Goal: Register for event/course: Sign up to attend an event or enroll in a course

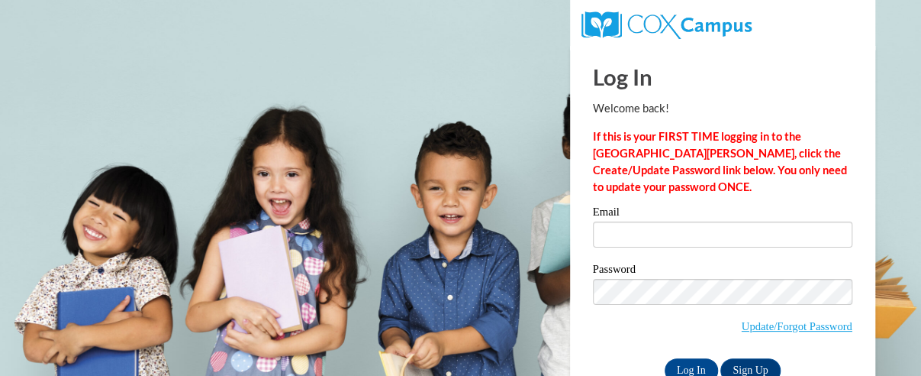
scroll to position [40, 0]
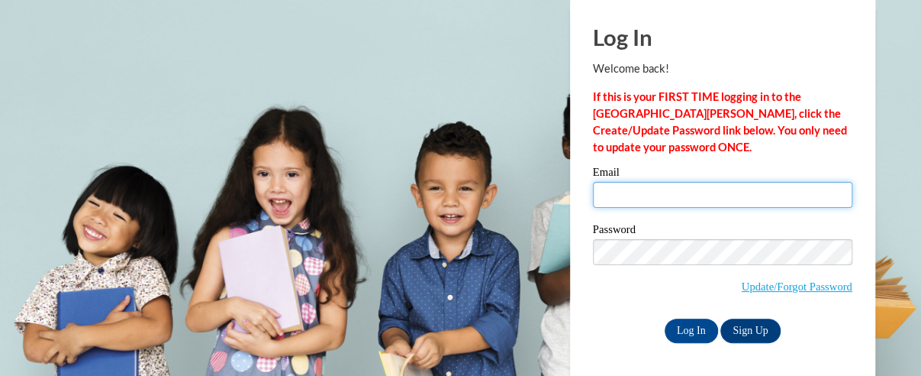
drag, startPoint x: 660, startPoint y: 189, endPoint x: 683, endPoint y: 207, distance: 29.5
click at [660, 189] on input "Email" at bounding box center [723, 195] width 260 height 26
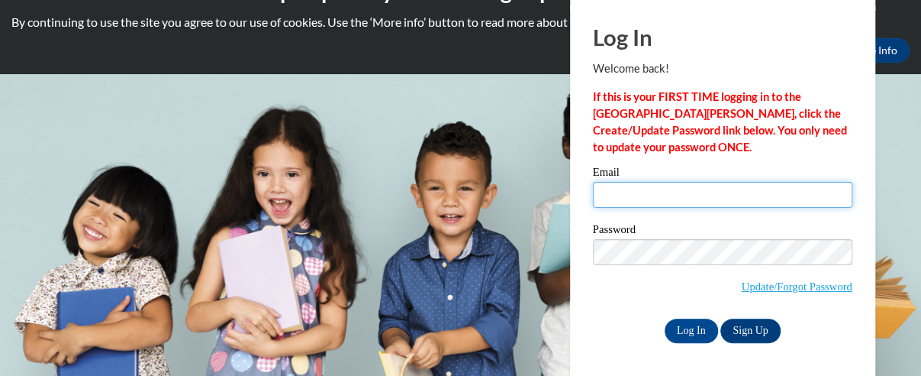
type input "emreger324@gmail.com"
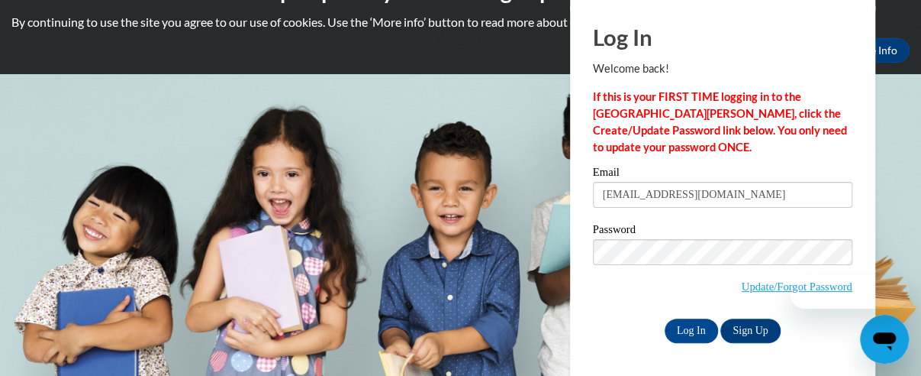
scroll to position [0, 0]
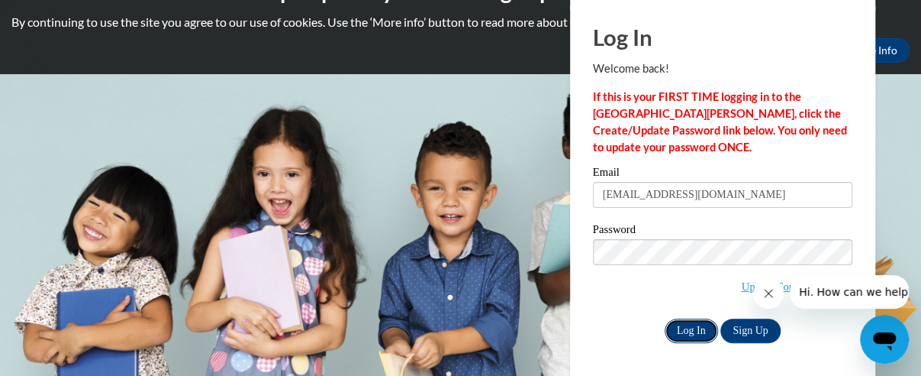
click at [687, 322] on input "Log In" at bounding box center [691, 330] width 53 height 24
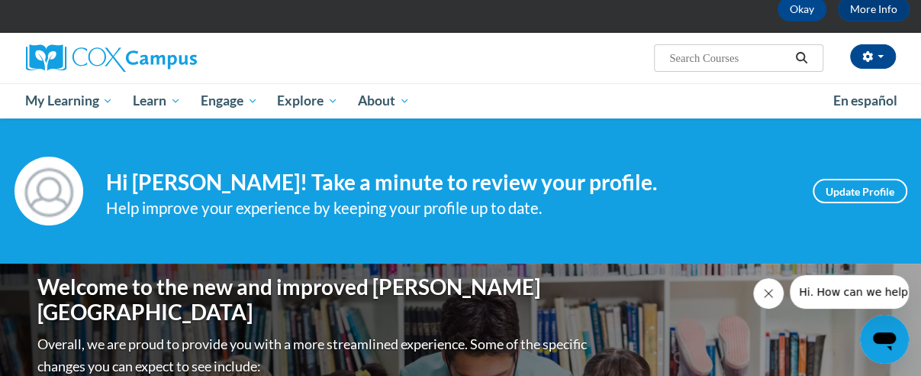
scroll to position [76, 0]
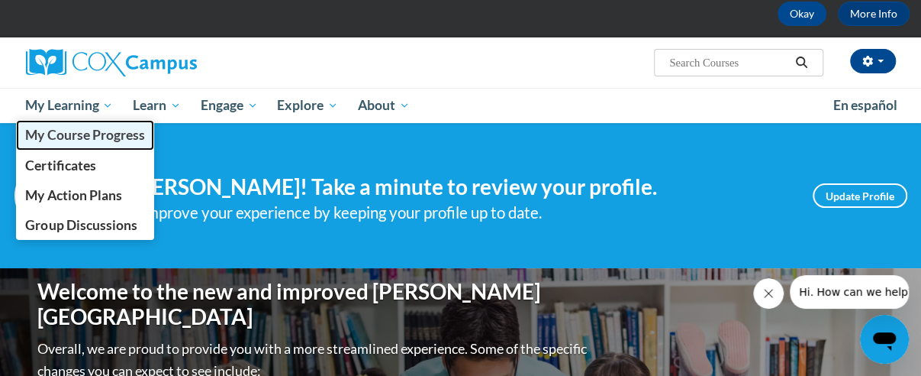
click at [86, 128] on span "My Course Progress" at bounding box center [84, 135] width 119 height 16
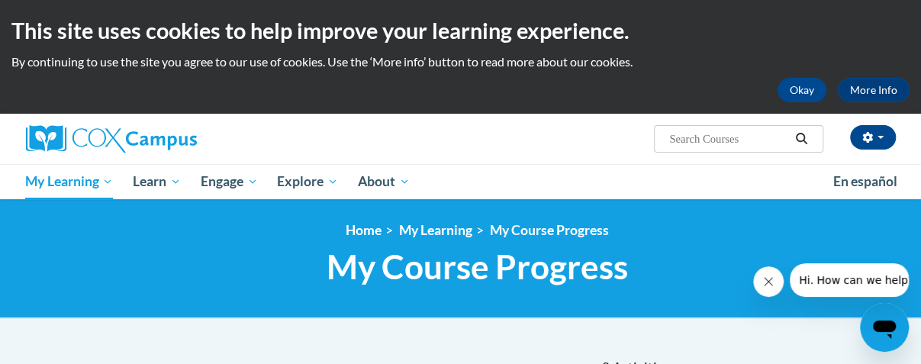
click at [699, 140] on input "Search..." at bounding box center [729, 139] width 122 height 18
click at [730, 141] on input "Search..." at bounding box center [729, 139] width 122 height 18
type input "emergent literacy"
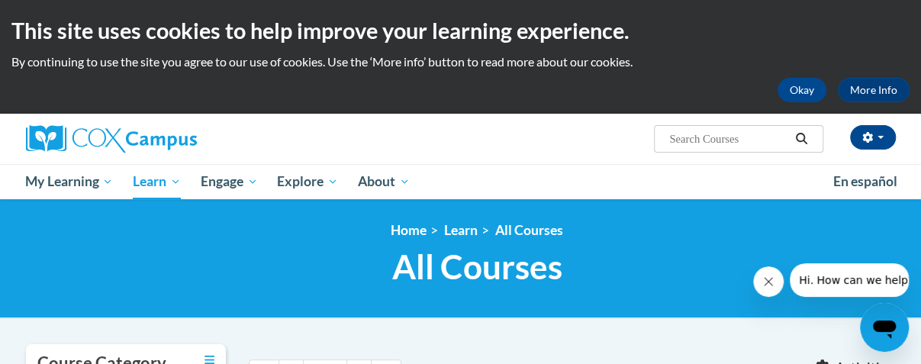
type input "emergent literacy"
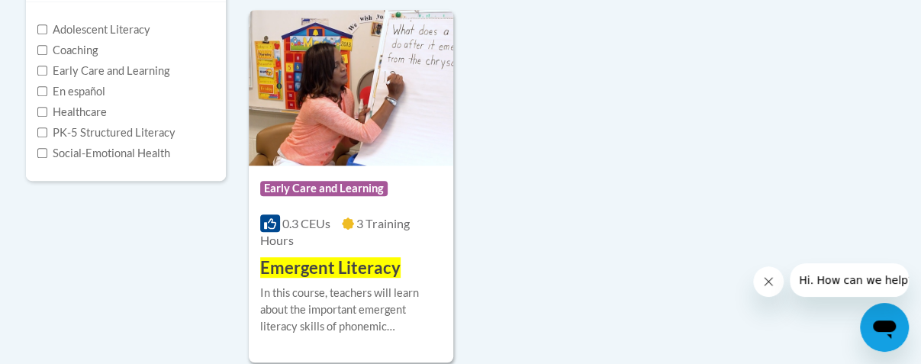
scroll to position [534, 0]
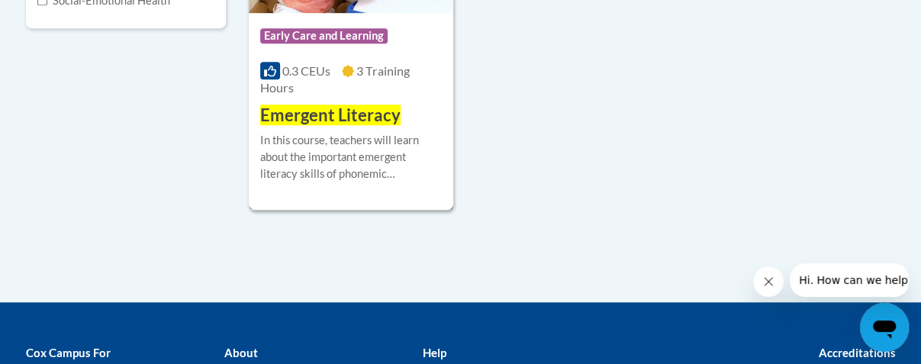
click at [386, 124] on span "Emergent Literacy" at bounding box center [330, 115] width 140 height 21
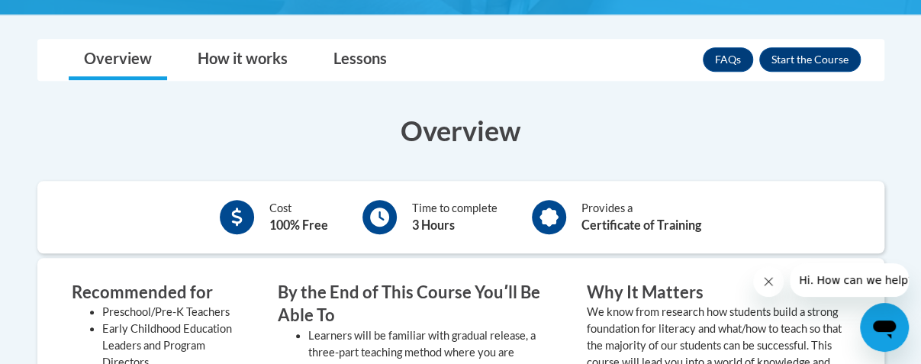
scroll to position [305, 0]
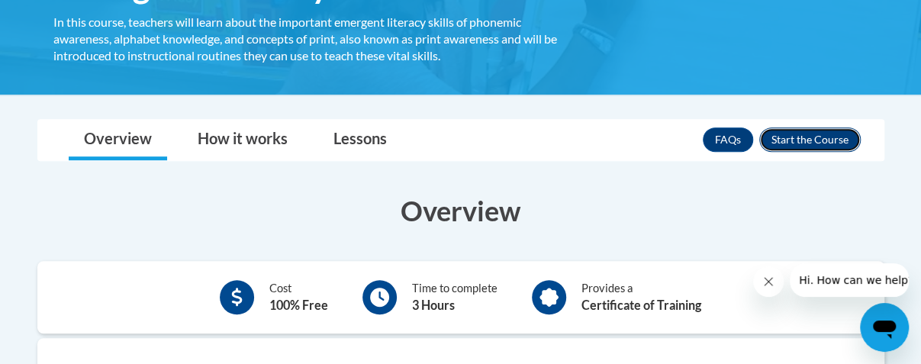
click at [804, 134] on button "Enroll" at bounding box center [811, 139] width 102 height 24
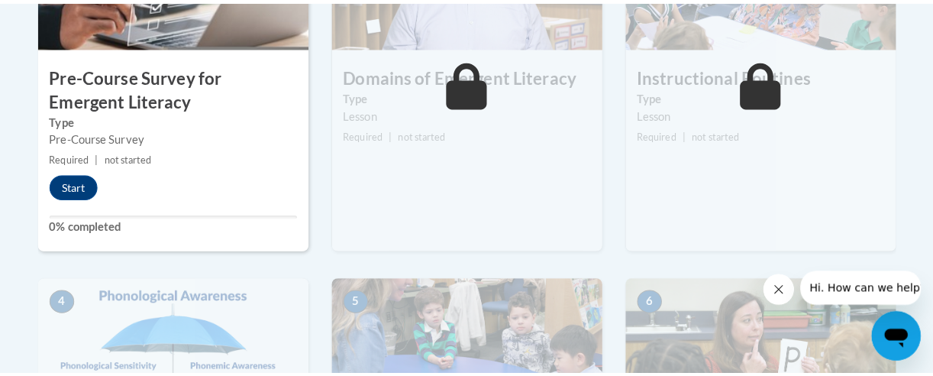
scroll to position [611, 0]
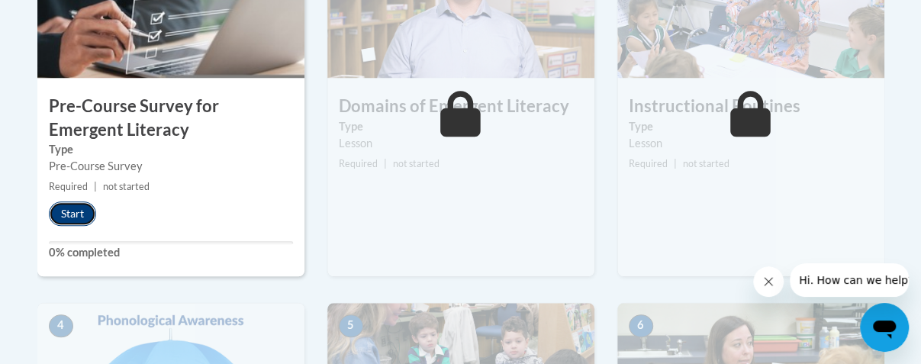
click at [69, 212] on button "Start" at bounding box center [72, 214] width 47 height 24
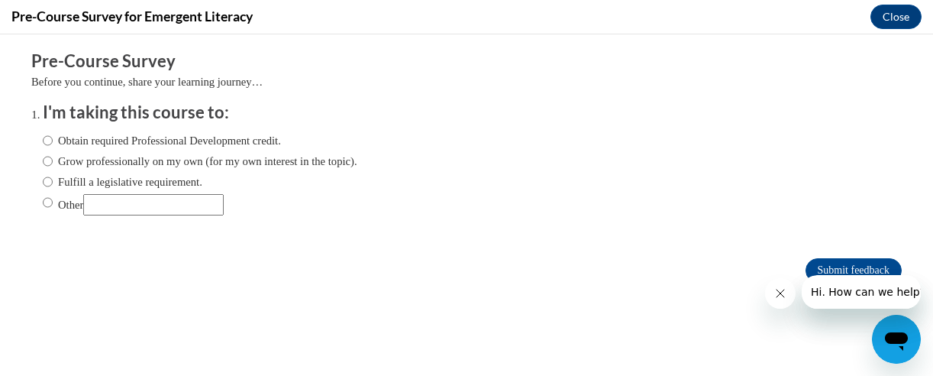
scroll to position [0, 0]
click at [778, 298] on icon "Close message from company" at bounding box center [779, 293] width 12 height 12
click at [43, 138] on input "Obtain required Professional Development credit." at bounding box center [48, 140] width 10 height 17
radio input "true"
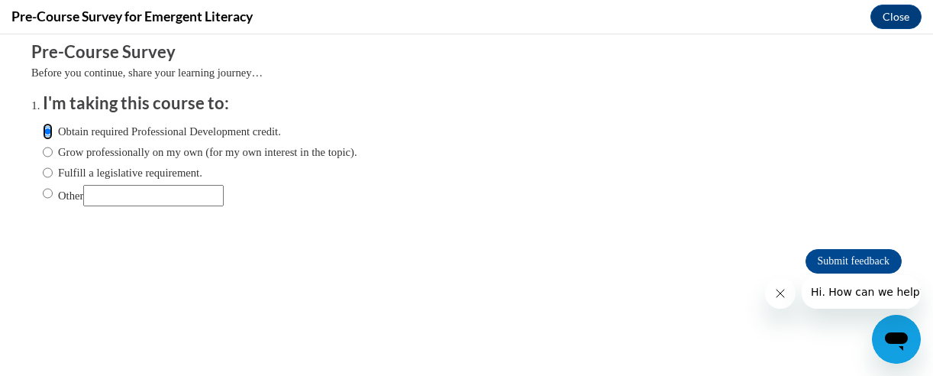
scroll to position [36, 0]
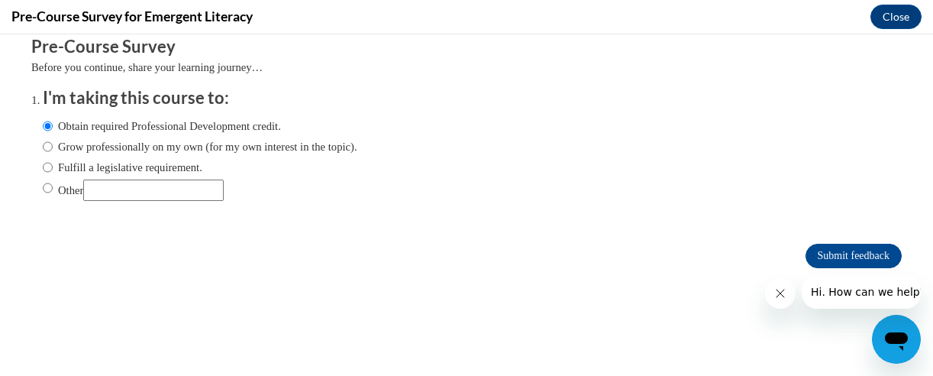
click at [784, 289] on icon "Close message from company" at bounding box center [779, 293] width 12 height 12
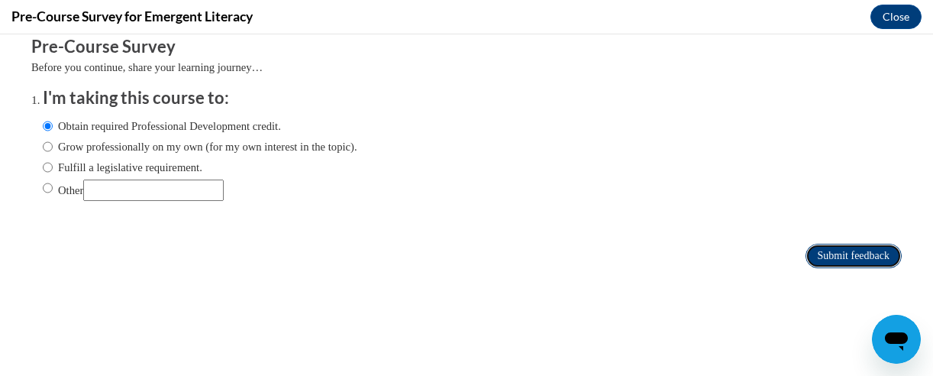
click at [827, 244] on input "Submit feedback" at bounding box center [853, 256] width 96 height 24
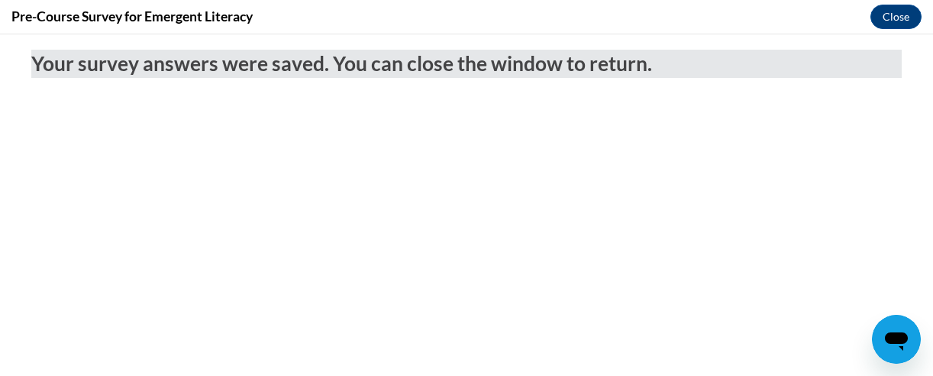
scroll to position [0, 0]
click at [904, 16] on button "Close" at bounding box center [895, 17] width 51 height 24
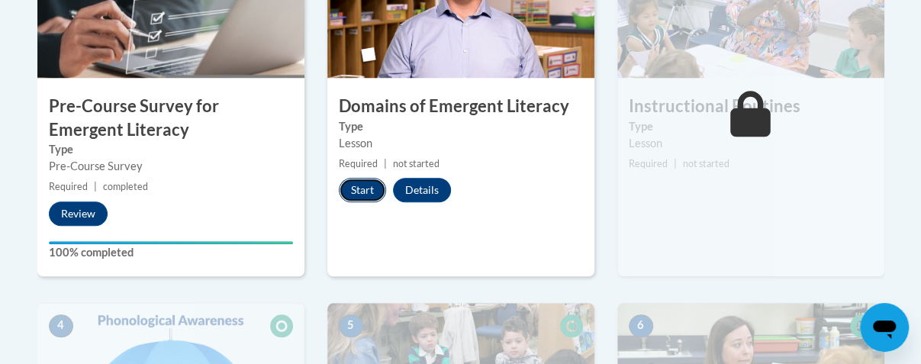
click at [356, 192] on button "Start" at bounding box center [362, 190] width 47 height 24
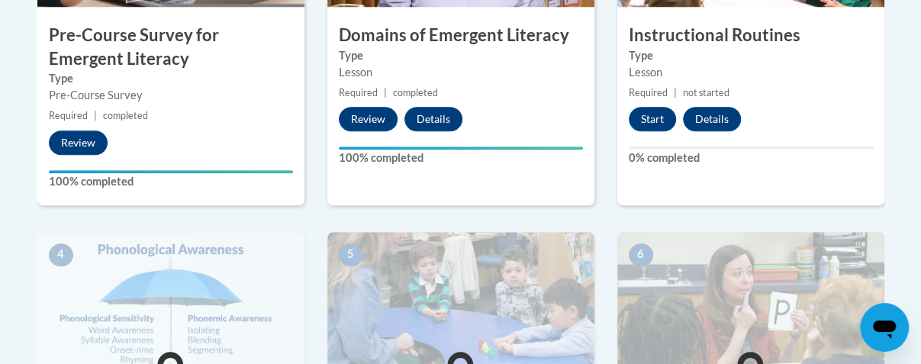
scroll to position [611, 0]
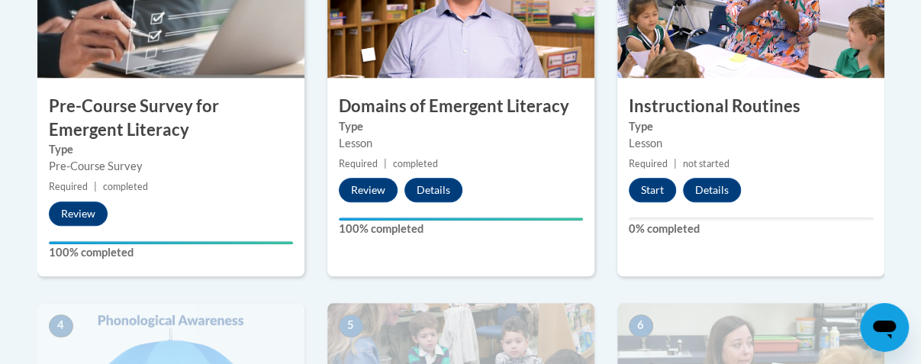
click at [730, 102] on h3 "Instructional Routines" at bounding box center [751, 107] width 267 height 24
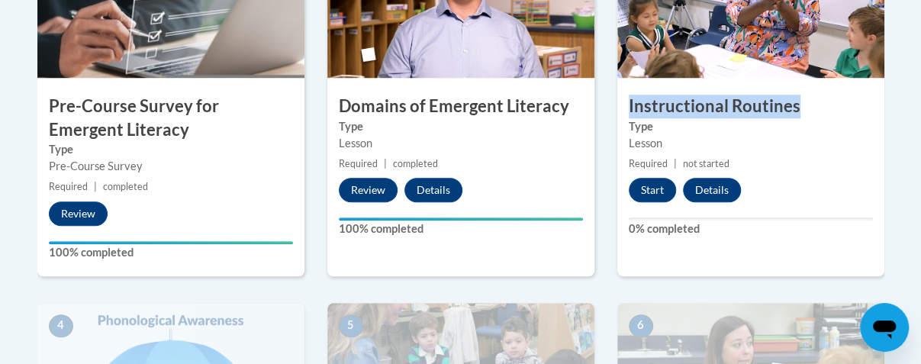
click at [730, 102] on h3 "Instructional Routines" at bounding box center [751, 107] width 267 height 24
click at [701, 115] on h3 "Instructional Routines" at bounding box center [751, 107] width 267 height 24
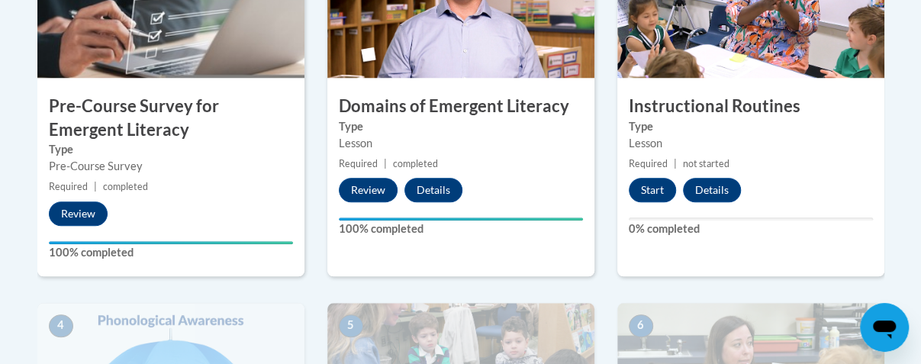
click at [686, 107] on h3 "Instructional Routines" at bounding box center [751, 107] width 267 height 24
click at [689, 110] on h3 "Instructional Routines" at bounding box center [751, 107] width 267 height 24
click at [742, 108] on h3 "Instructional Routines" at bounding box center [751, 107] width 267 height 24
click at [745, 106] on h3 "Instructional Routines" at bounding box center [751, 107] width 267 height 24
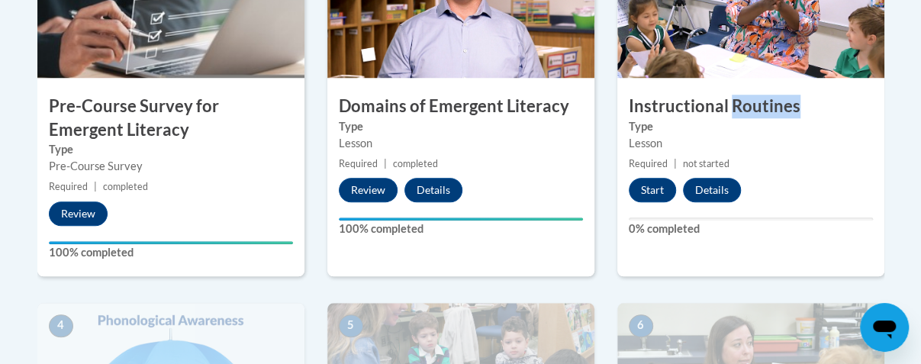
click at [745, 106] on h3 "Instructional Routines" at bounding box center [751, 107] width 267 height 24
click at [692, 108] on h3 "Instructional Routines" at bounding box center [751, 107] width 267 height 24
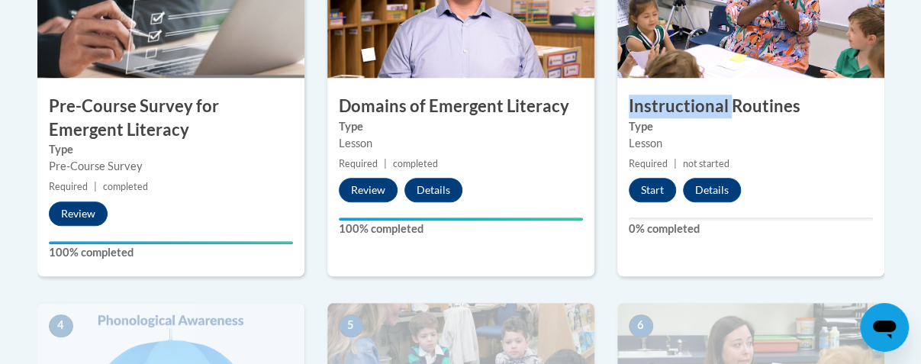
click at [692, 108] on h3 "Instructional Routines" at bounding box center [751, 107] width 267 height 24
click at [691, 111] on h3 "Instructional Routines" at bounding box center [751, 107] width 267 height 24
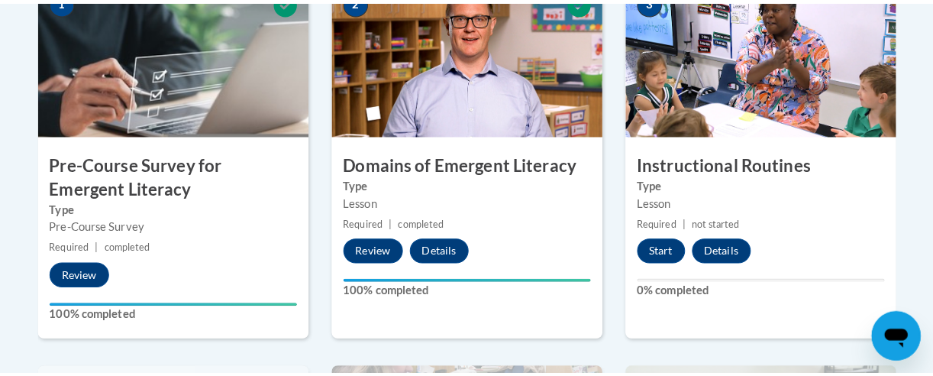
scroll to position [534, 0]
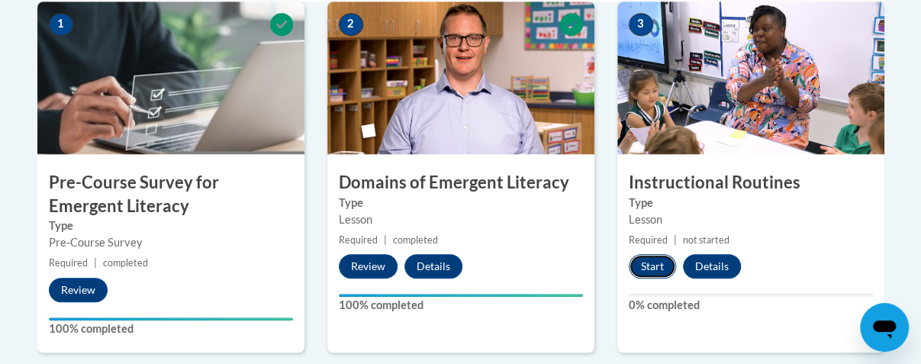
click at [652, 256] on button "Start" at bounding box center [652, 266] width 47 height 24
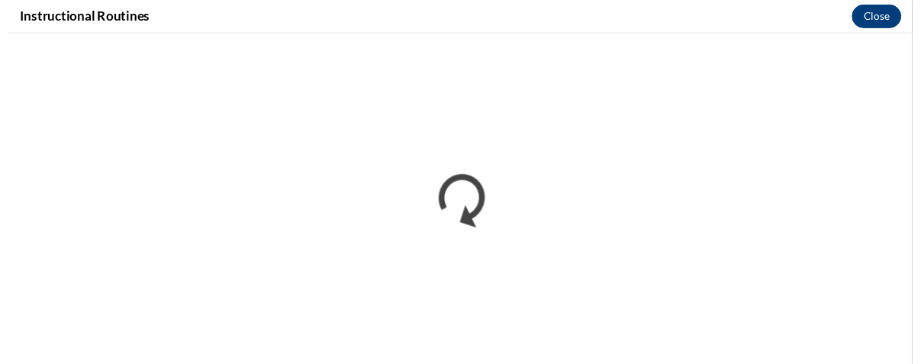
scroll to position [0, 0]
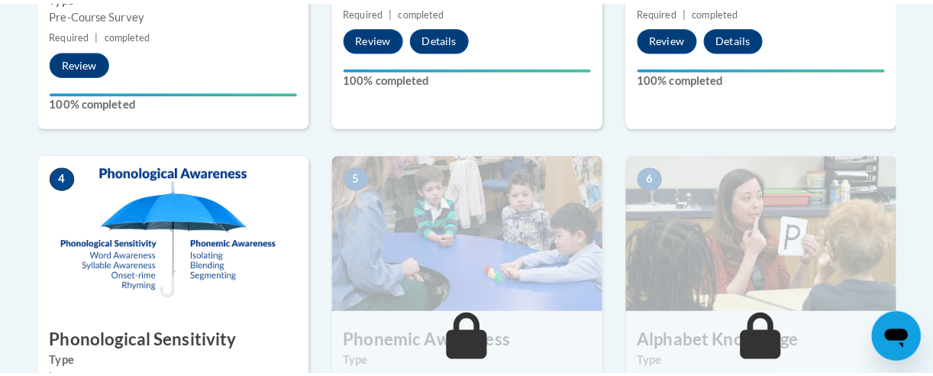
scroll to position [916, 0]
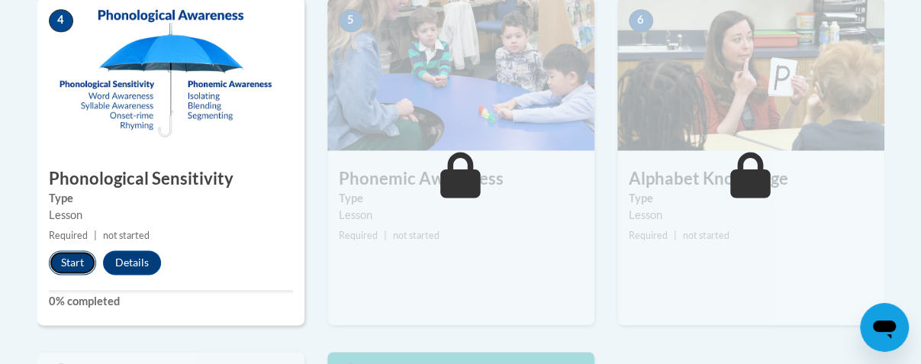
click at [72, 265] on button "Start" at bounding box center [72, 262] width 47 height 24
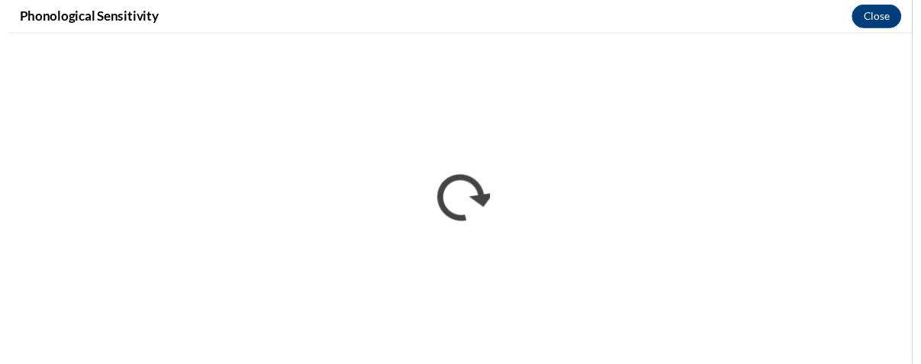
scroll to position [0, 0]
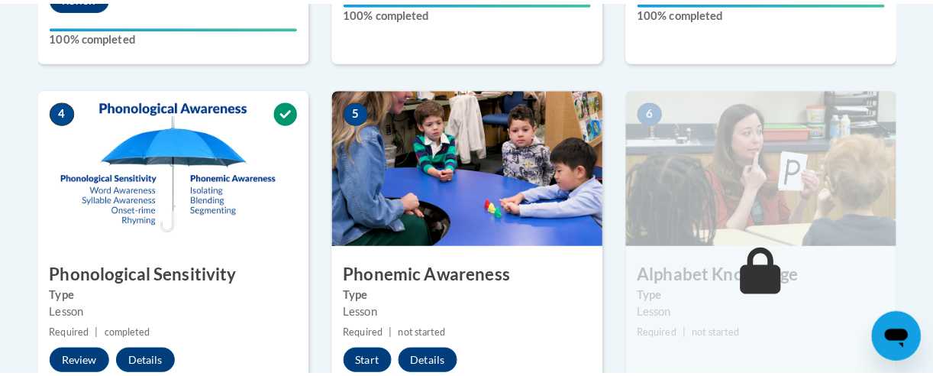
scroll to position [916, 0]
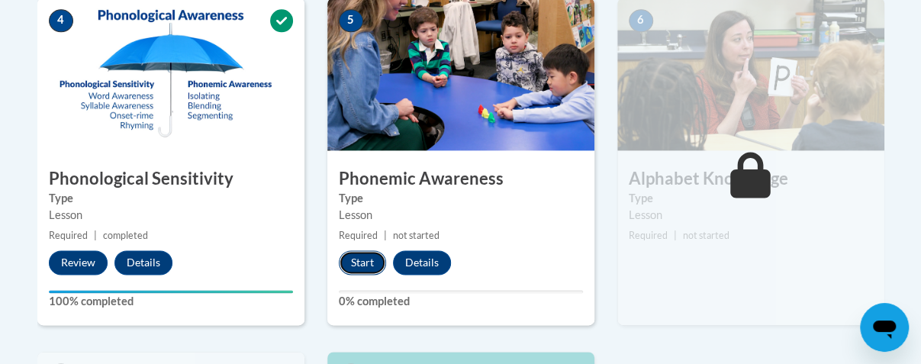
click at [355, 261] on button "Start" at bounding box center [362, 262] width 47 height 24
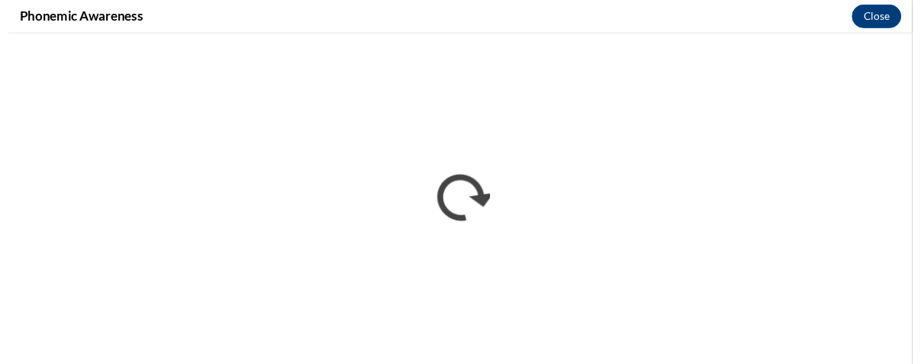
scroll to position [0, 0]
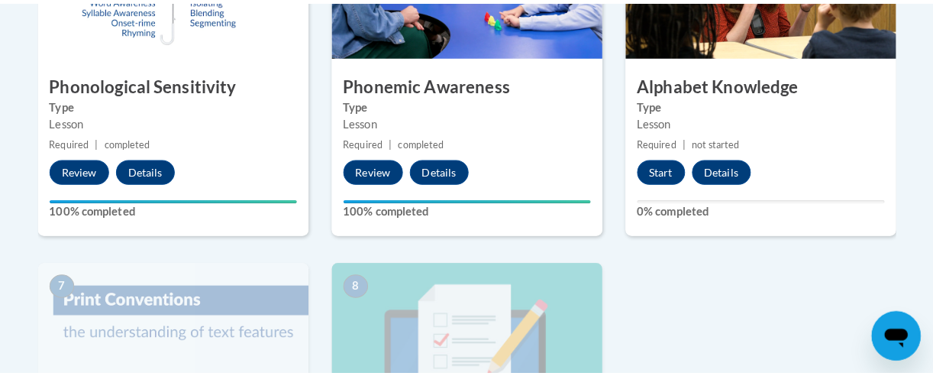
scroll to position [992, 0]
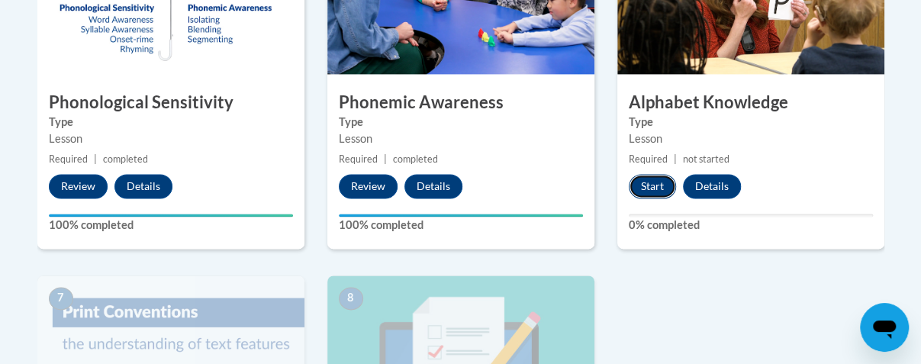
click at [663, 187] on button "Start" at bounding box center [652, 186] width 47 height 24
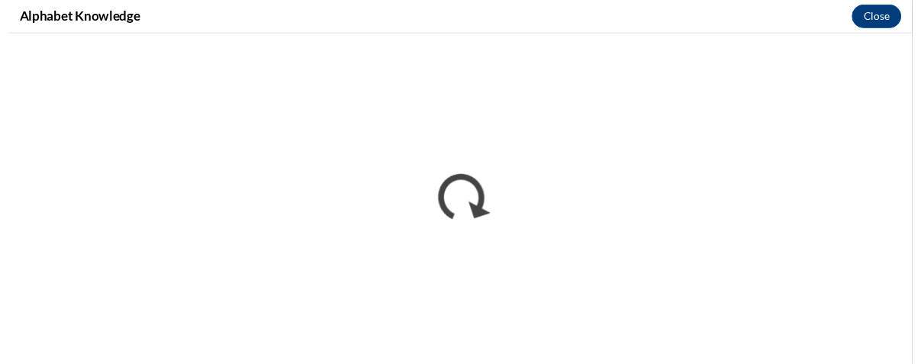
scroll to position [0, 0]
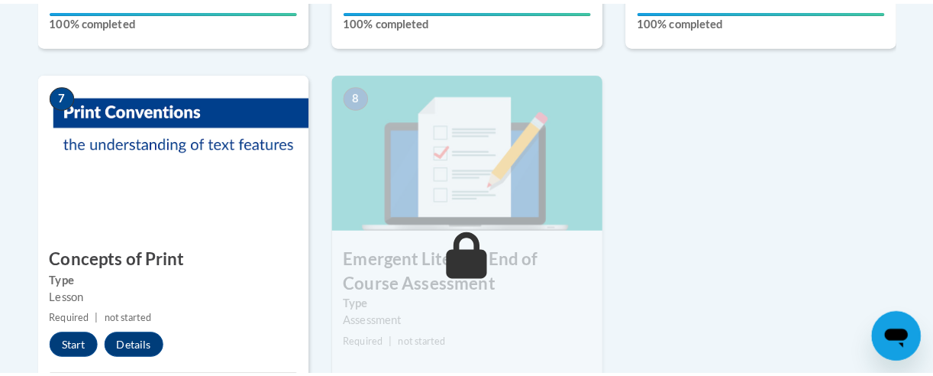
scroll to position [1221, 0]
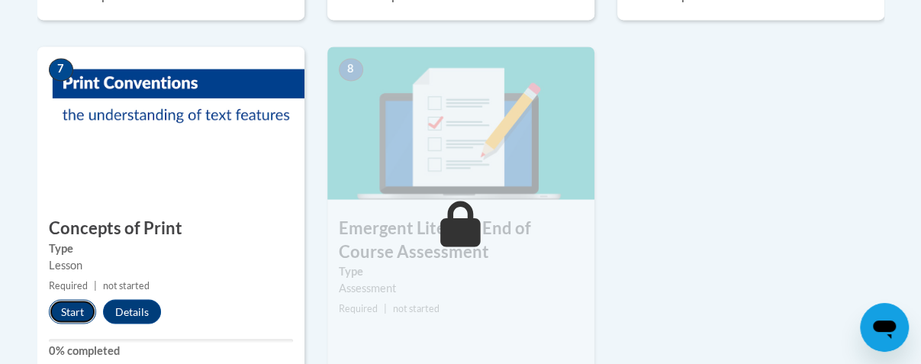
click at [77, 310] on button "Start" at bounding box center [72, 311] width 47 height 24
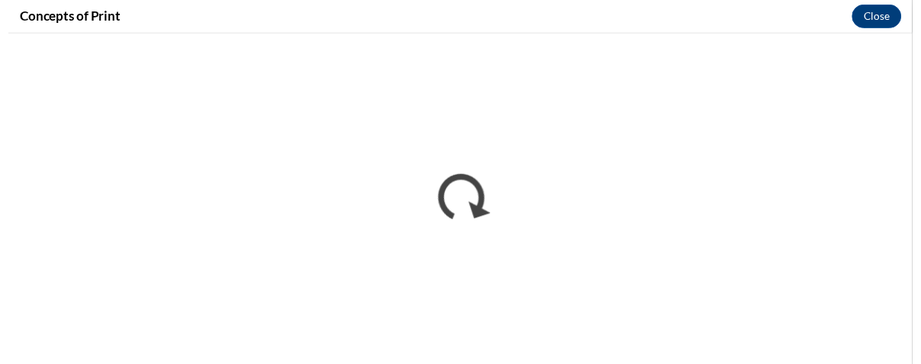
scroll to position [0, 0]
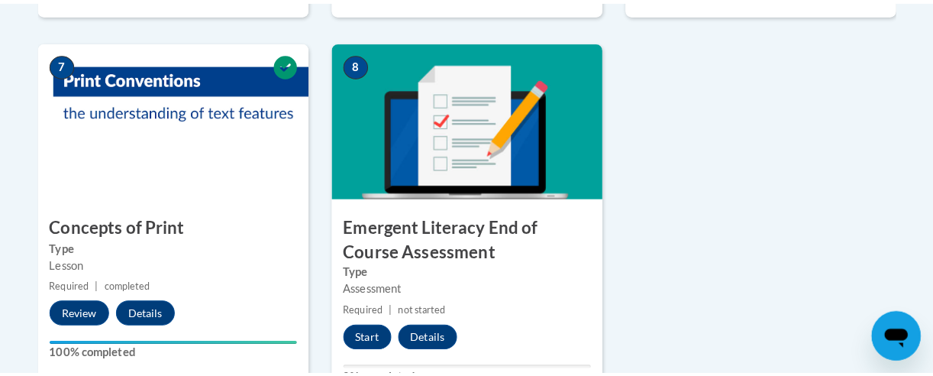
scroll to position [1298, 0]
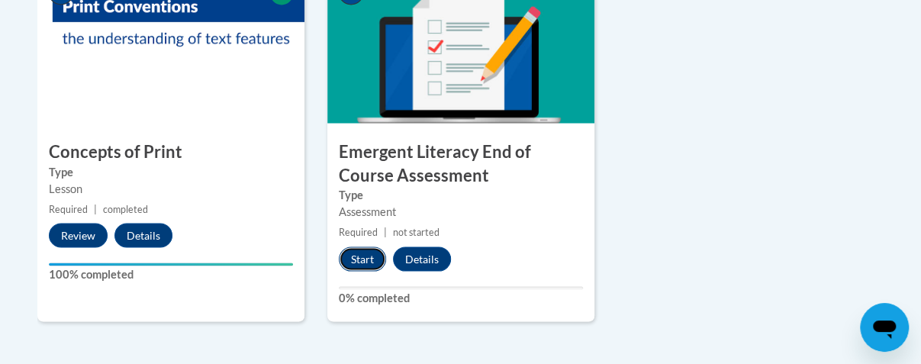
click at [360, 260] on button "Start" at bounding box center [362, 259] width 47 height 24
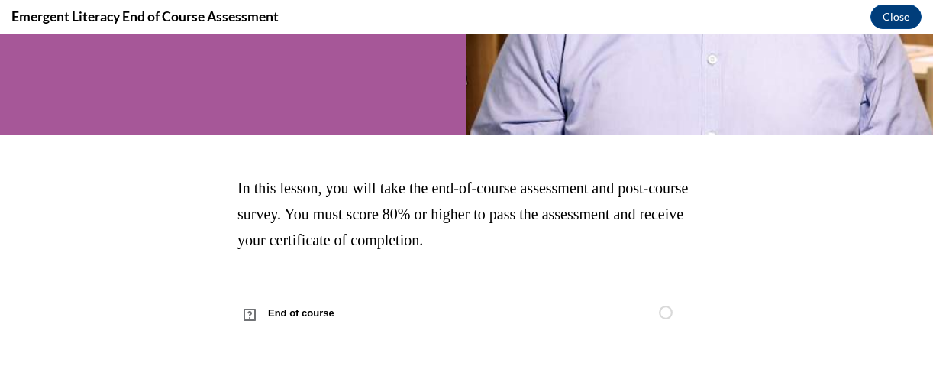
scroll to position [15, 0]
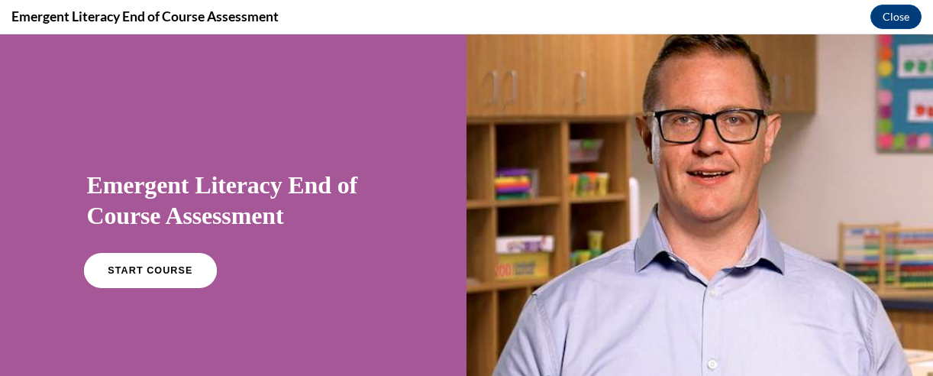
click at [173, 271] on span "START COURSE" at bounding box center [150, 270] width 85 height 11
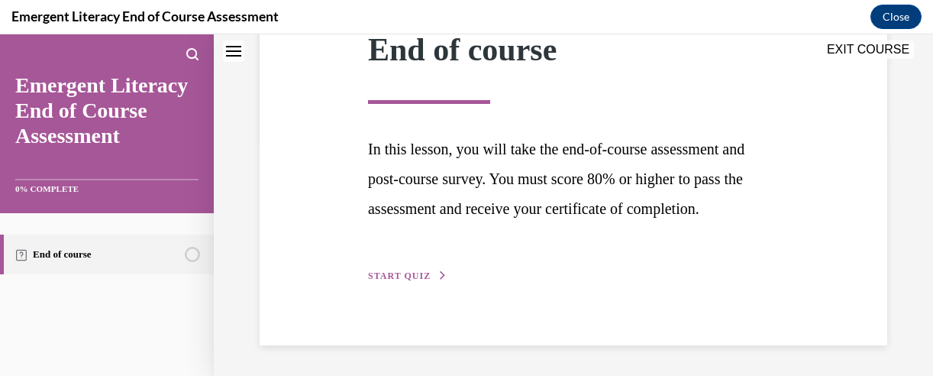
scroll to position [267, 0]
click at [413, 280] on span "START QUIZ" at bounding box center [399, 275] width 63 height 11
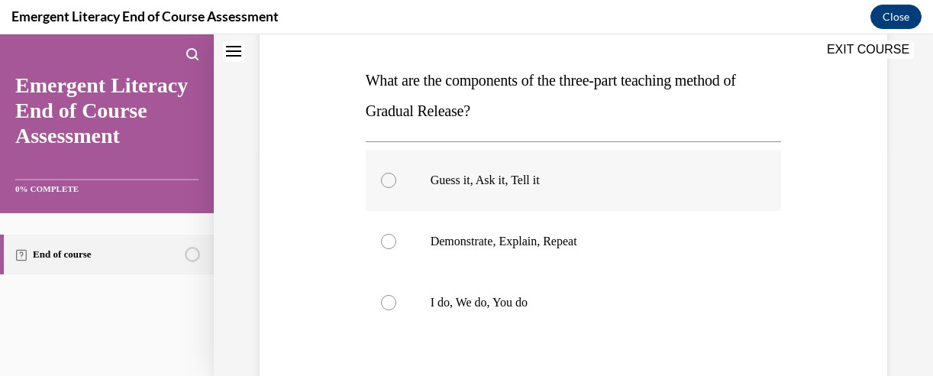
scroll to position [250, 0]
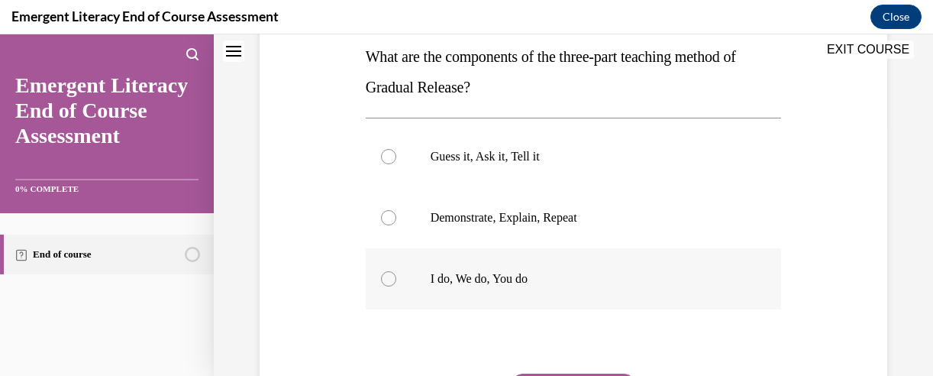
click at [437, 286] on label "I do, We do, You do" at bounding box center [574, 278] width 416 height 61
click at [396, 286] on input "I do, We do, You do" at bounding box center [388, 278] width 15 height 15
radio input "true"
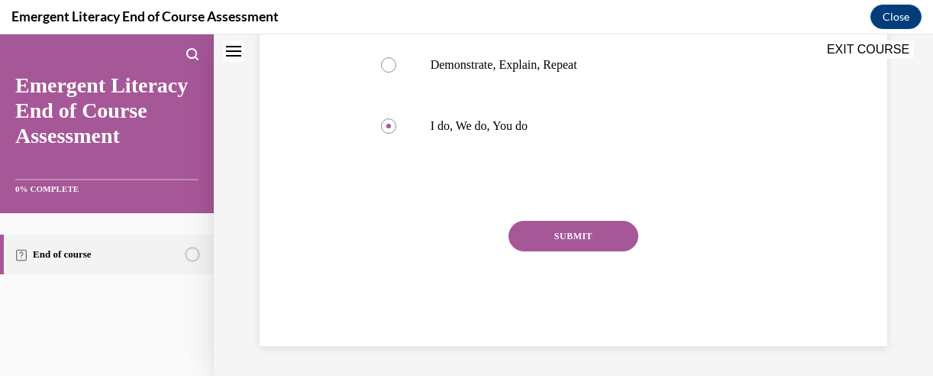
click at [556, 240] on button "SUBMIT" at bounding box center [573, 236] width 130 height 31
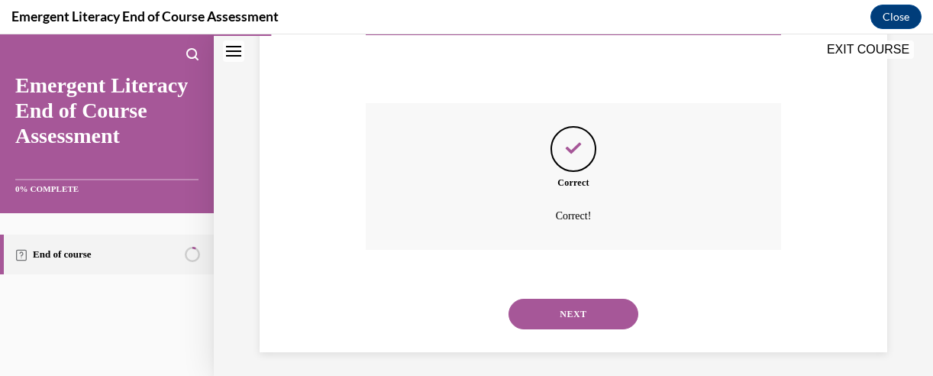
scroll to position [526, 0]
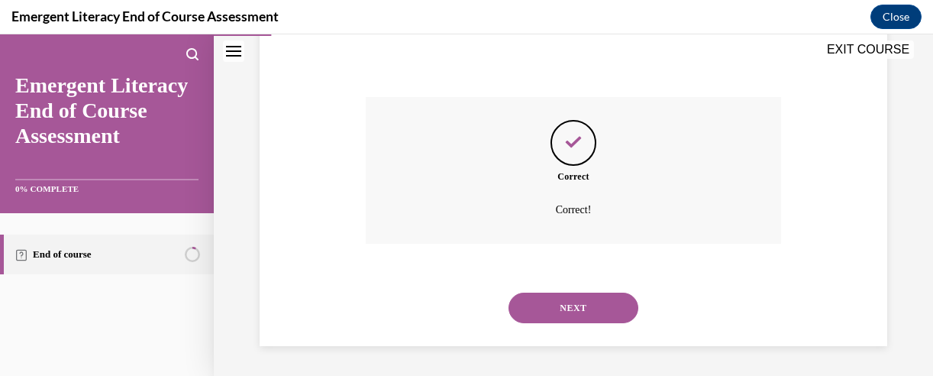
click at [541, 298] on button "NEXT" at bounding box center [573, 307] width 130 height 31
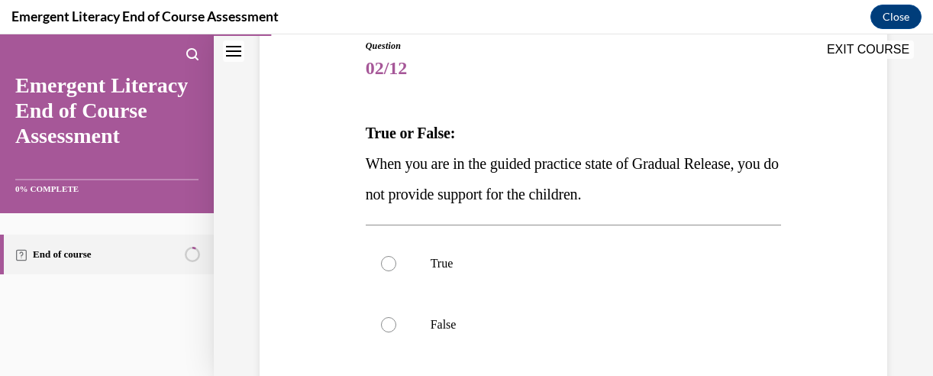
scroll to position [250, 0]
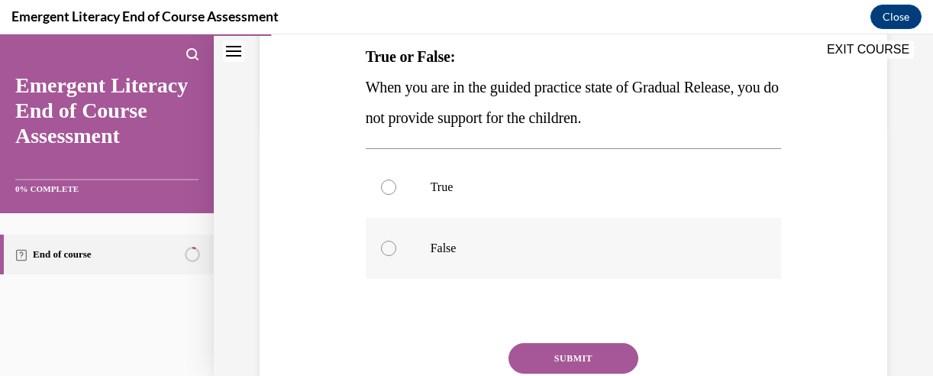
click at [387, 247] on div at bounding box center [388, 247] width 15 height 15
click at [387, 247] on input "False" at bounding box center [388, 247] width 15 height 15
radio input "true"
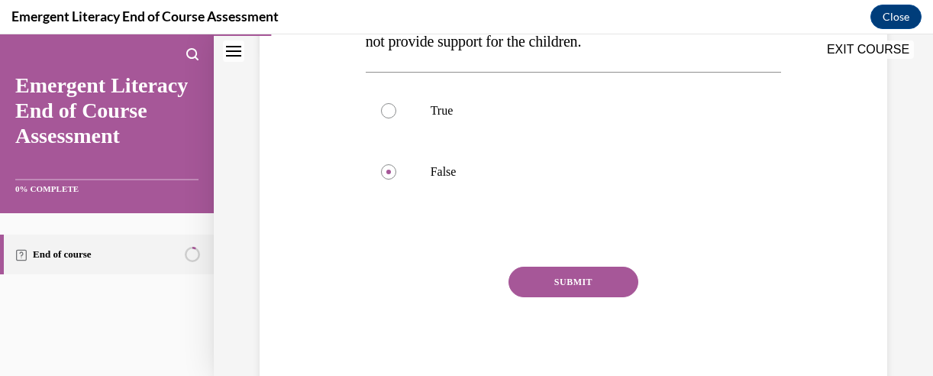
click at [559, 288] on button "SUBMIT" at bounding box center [573, 281] width 130 height 31
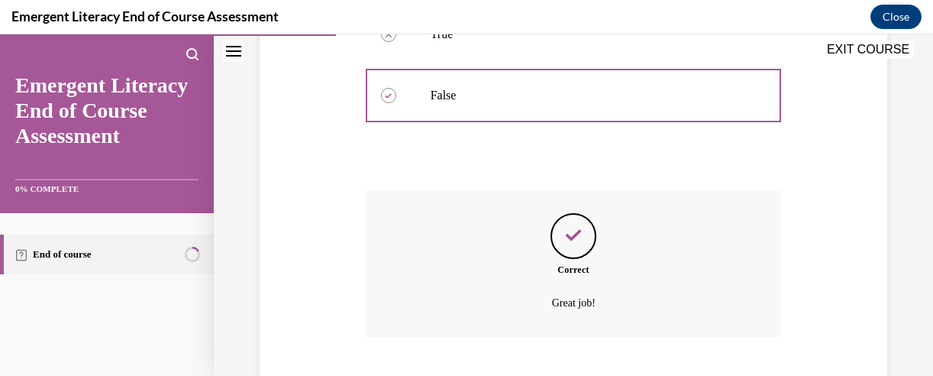
scroll to position [495, 0]
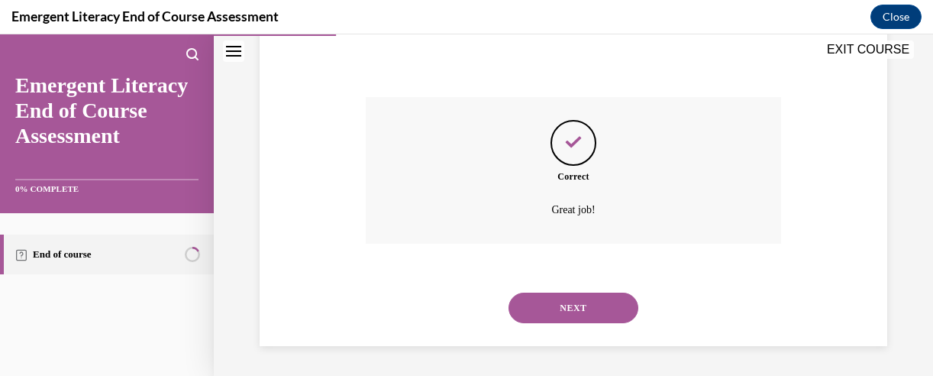
click at [579, 308] on button "NEXT" at bounding box center [573, 307] width 130 height 31
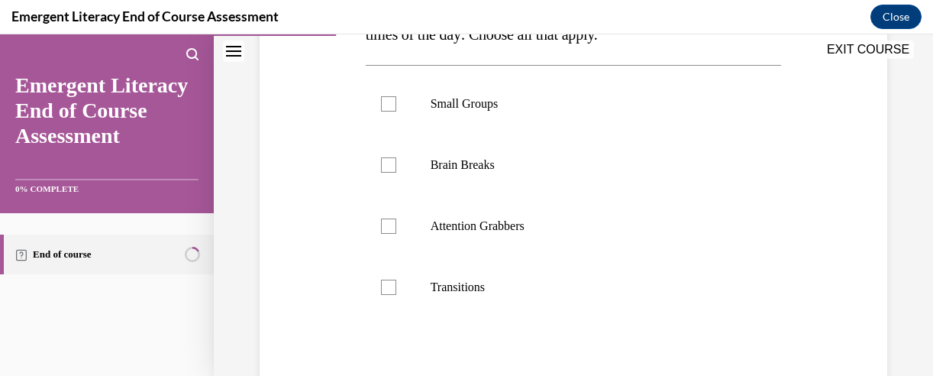
scroll to position [327, 0]
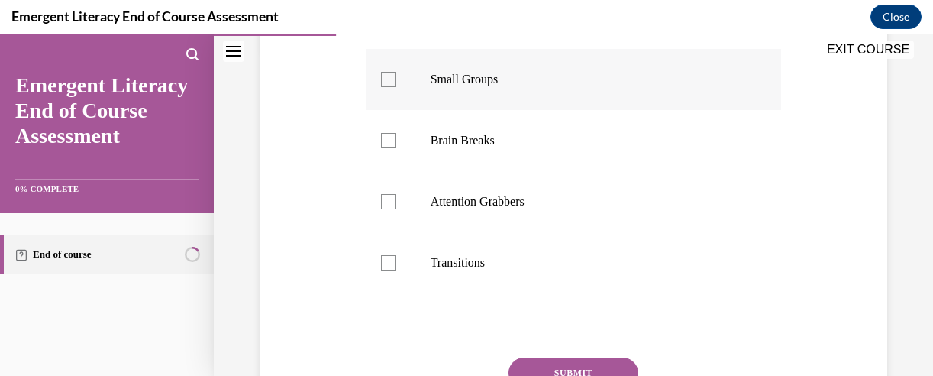
click at [383, 84] on div at bounding box center [388, 79] width 15 height 15
click at [383, 84] on input "Small Groups" at bounding box center [388, 79] width 15 height 15
checkbox input "true"
click at [393, 141] on div at bounding box center [388, 140] width 15 height 15
click at [393, 141] on input "Brain Breaks" at bounding box center [388, 140] width 15 height 15
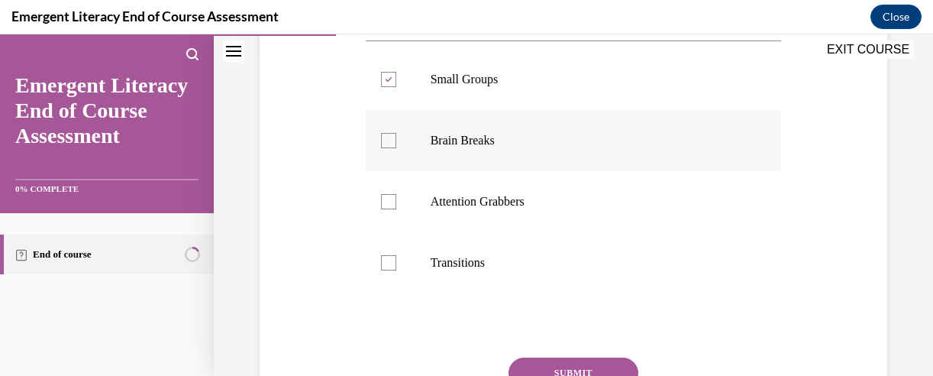
checkbox input "true"
click at [389, 196] on div at bounding box center [388, 201] width 15 height 15
click at [389, 196] on input "Attention Grabbers" at bounding box center [388, 201] width 15 height 15
checkbox input "true"
click at [389, 269] on label "Transitions" at bounding box center [574, 262] width 416 height 61
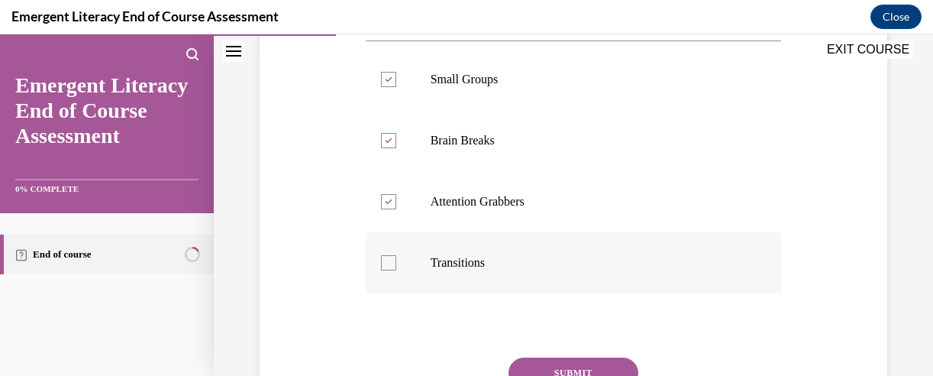
click at [389, 269] on input "Transitions" at bounding box center [388, 262] width 15 height 15
checkbox input "true"
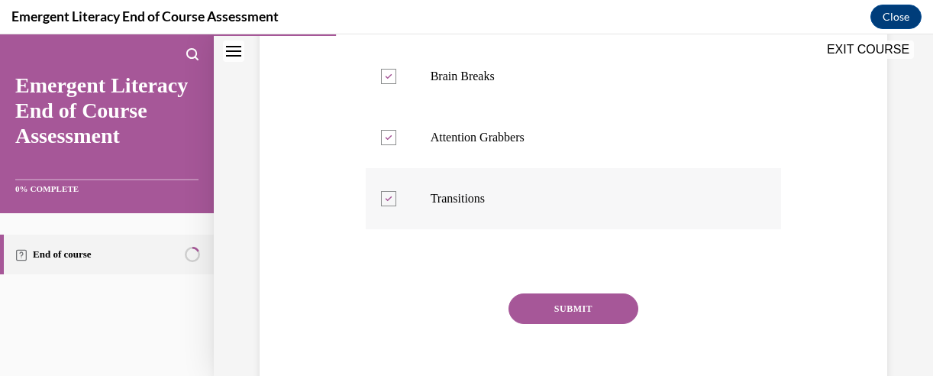
scroll to position [463, 0]
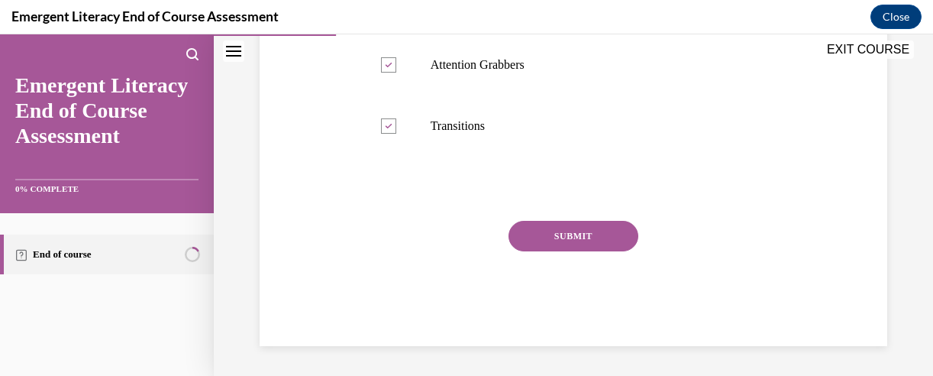
click at [554, 244] on button "SUBMIT" at bounding box center [573, 236] width 130 height 31
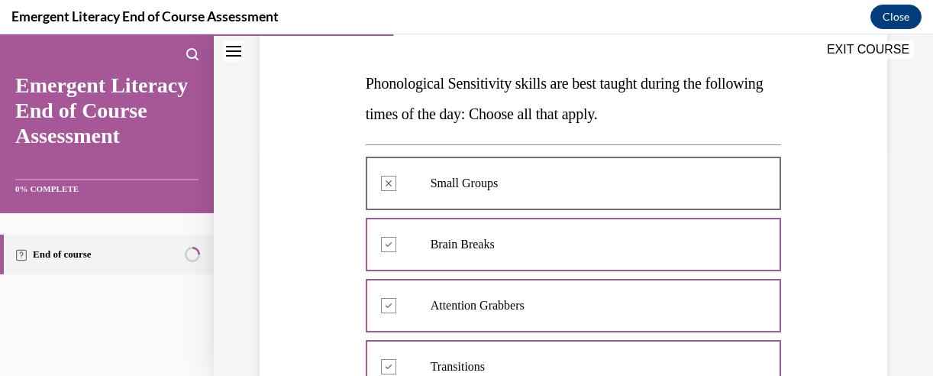
scroll to position [243, 0]
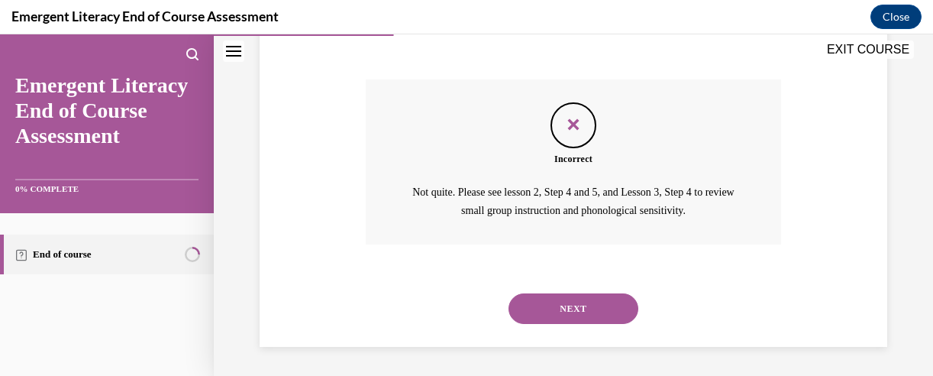
click at [554, 319] on button "NEXT" at bounding box center [573, 308] width 130 height 31
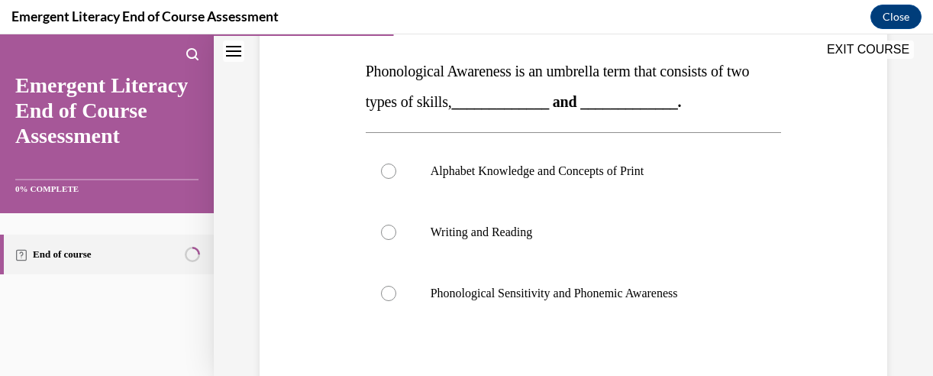
scroll to position [250, 0]
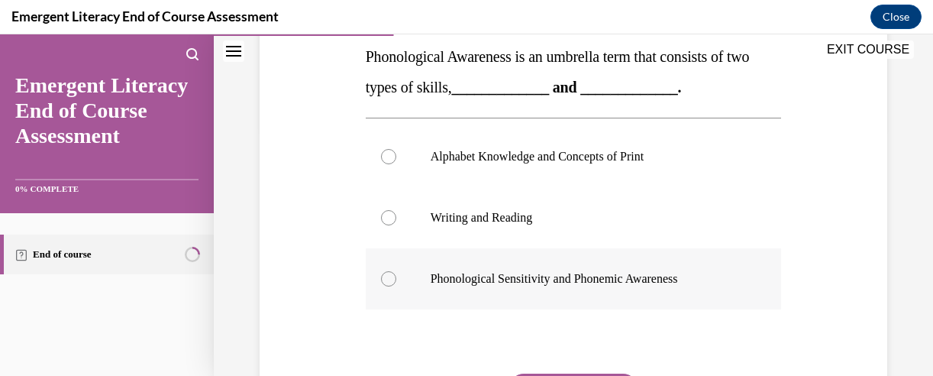
click at [527, 283] on p "Phonological Sensitivity and Phonemic Awareness" at bounding box center [587, 278] width 313 height 15
click at [396, 283] on input "Phonological Sensitivity and Phonemic Awareness" at bounding box center [388, 278] width 15 height 15
radio input "true"
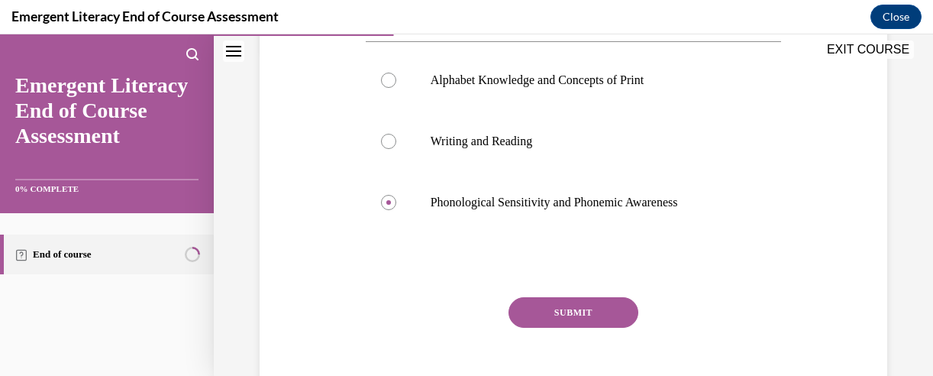
click at [574, 317] on button "SUBMIT" at bounding box center [573, 312] width 130 height 31
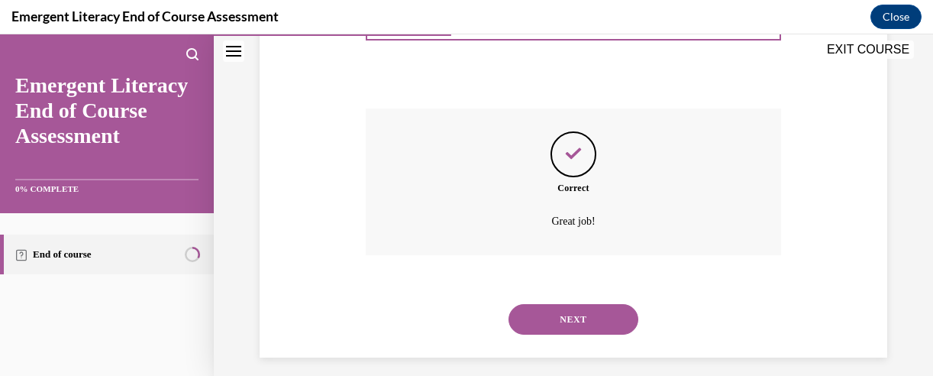
scroll to position [526, 0]
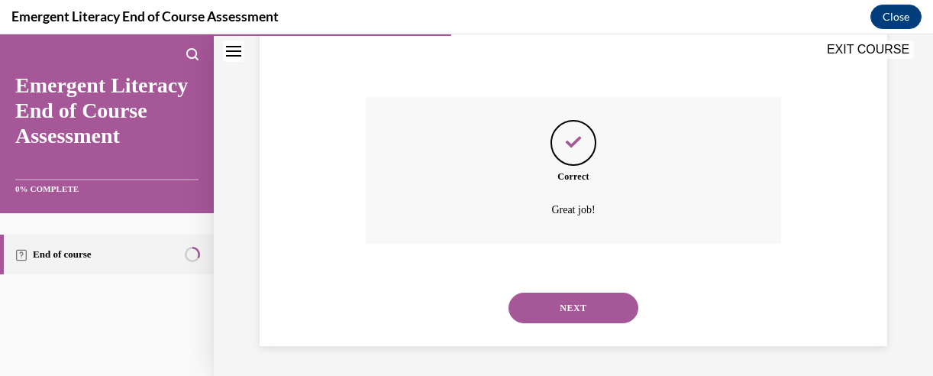
click at [585, 312] on button "NEXT" at bounding box center [573, 307] width 130 height 31
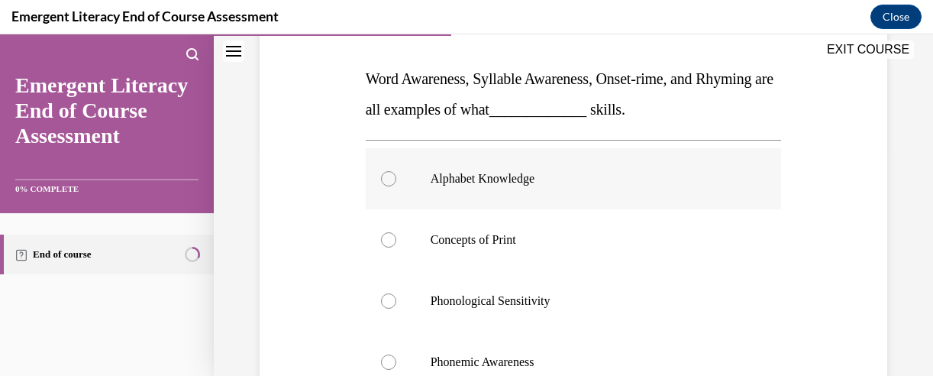
scroll to position [250, 0]
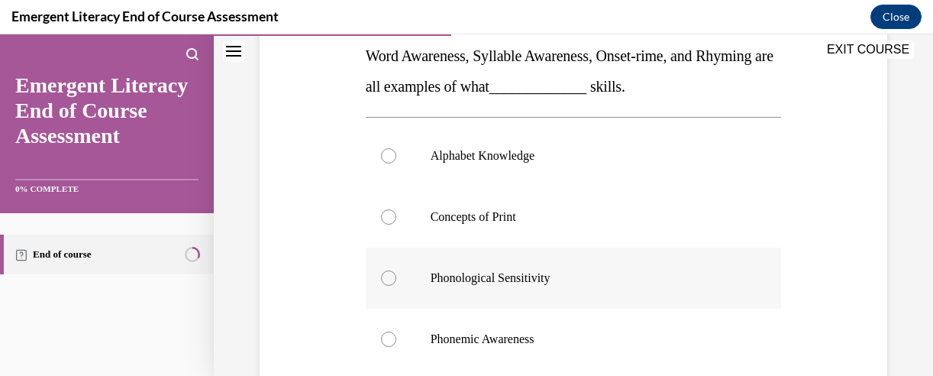
click at [458, 279] on p "Phonological Sensitivity" at bounding box center [587, 277] width 313 height 15
click at [396, 279] on input "Phonological Sensitivity" at bounding box center [388, 277] width 15 height 15
radio input "true"
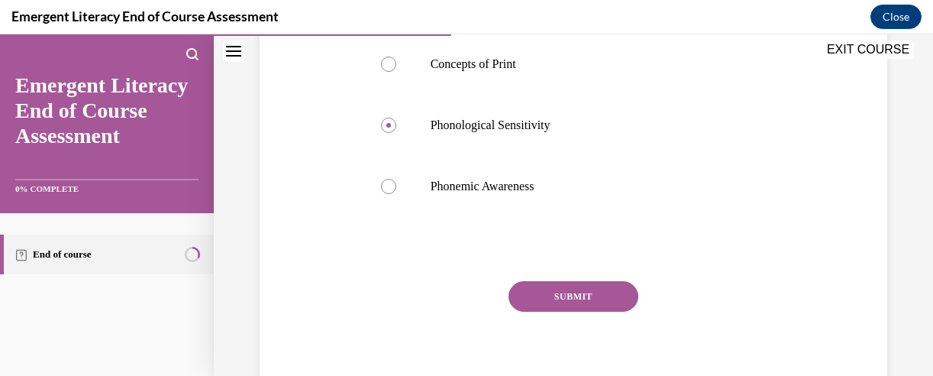
click at [588, 292] on button "SUBMIT" at bounding box center [573, 296] width 130 height 31
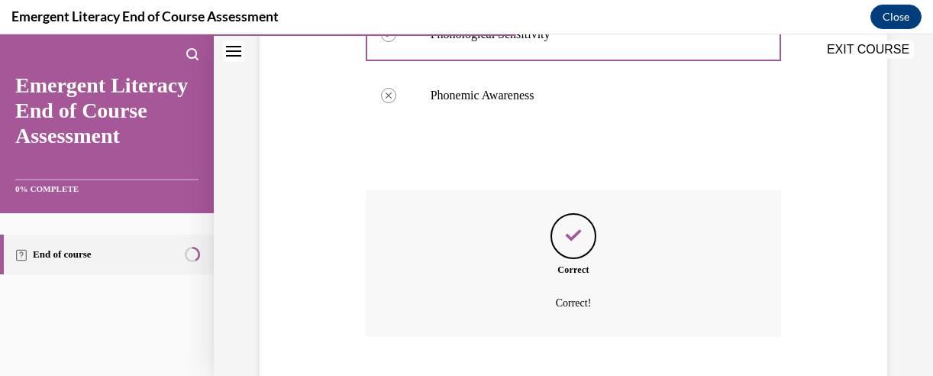
scroll to position [587, 0]
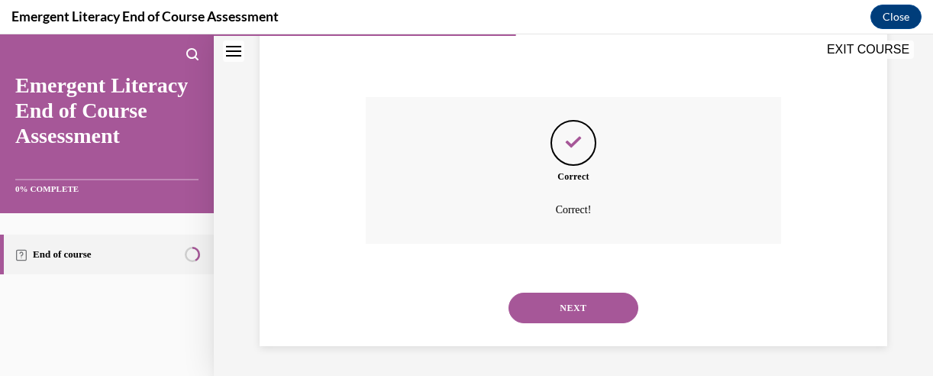
click at [562, 300] on button "NEXT" at bounding box center [573, 307] width 130 height 31
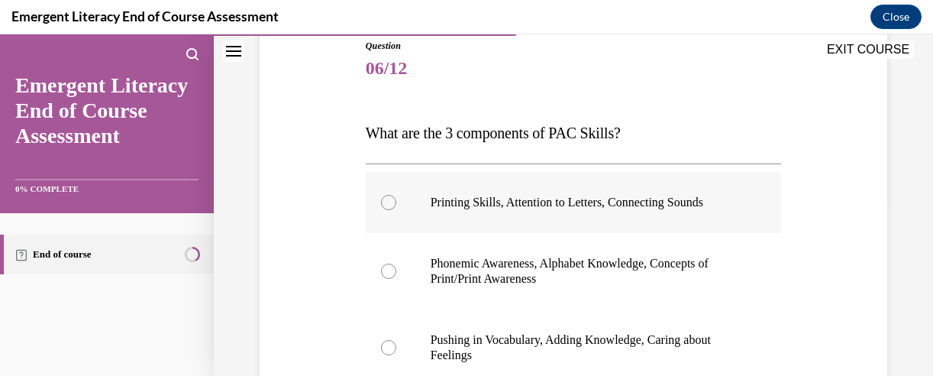
scroll to position [250, 0]
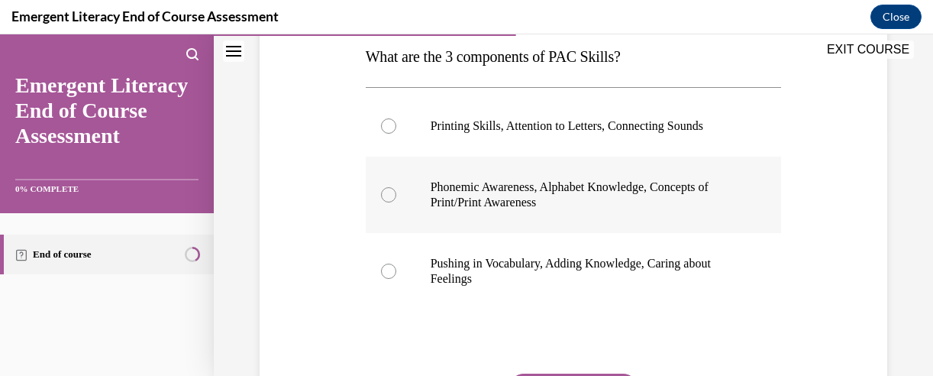
click at [473, 197] on p "Phonemic Awareness, Alphabet Knowledge, Concepts of Print/Print Awareness" at bounding box center [587, 194] width 313 height 31
click at [396, 197] on input "Phonemic Awareness, Alphabet Knowledge, Concepts of Print/Print Awareness" at bounding box center [388, 194] width 15 height 15
radio input "true"
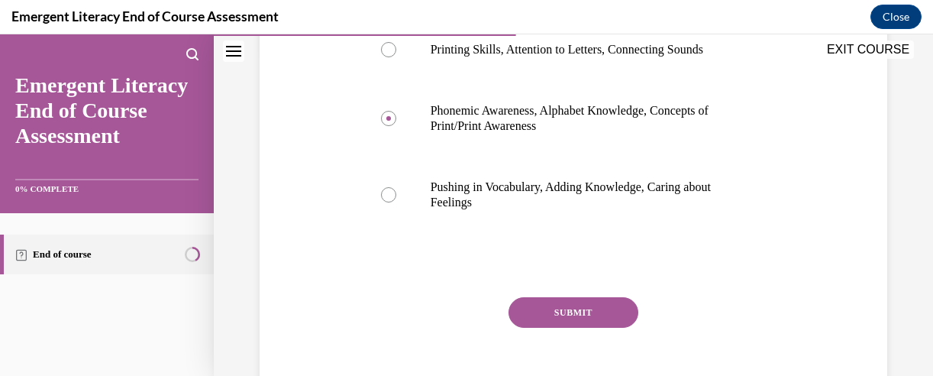
click at [568, 310] on button "SUBMIT" at bounding box center [573, 312] width 130 height 31
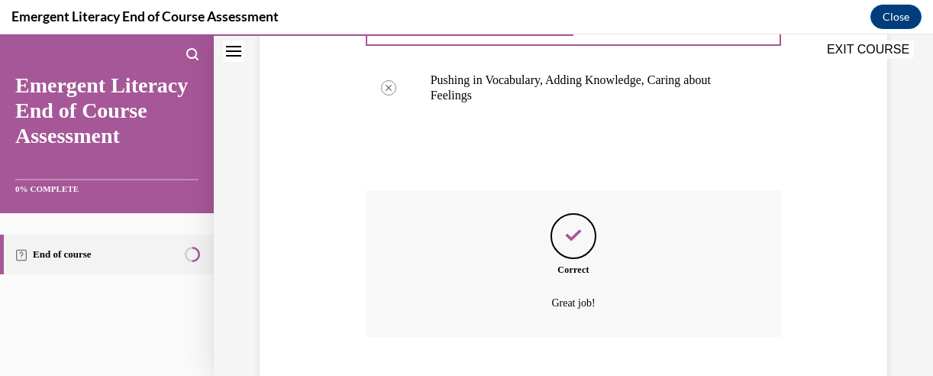
scroll to position [526, 0]
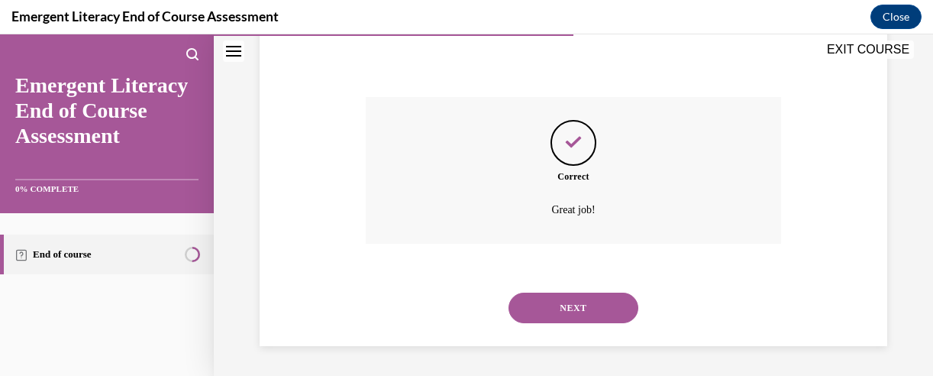
click at [542, 313] on button "NEXT" at bounding box center [573, 307] width 130 height 31
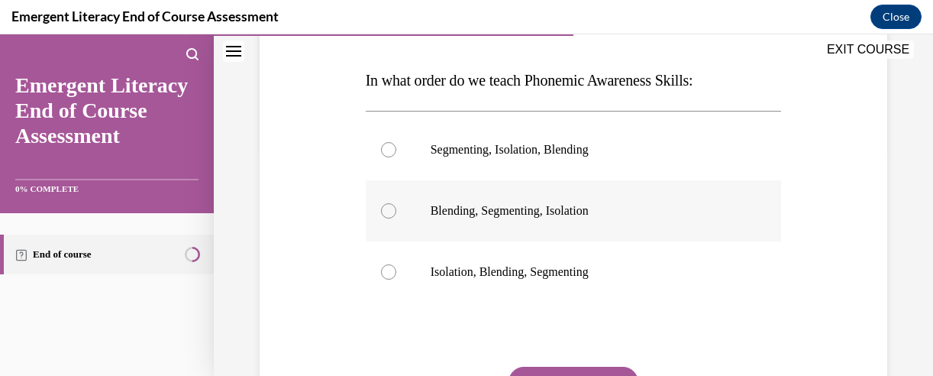
scroll to position [250, 0]
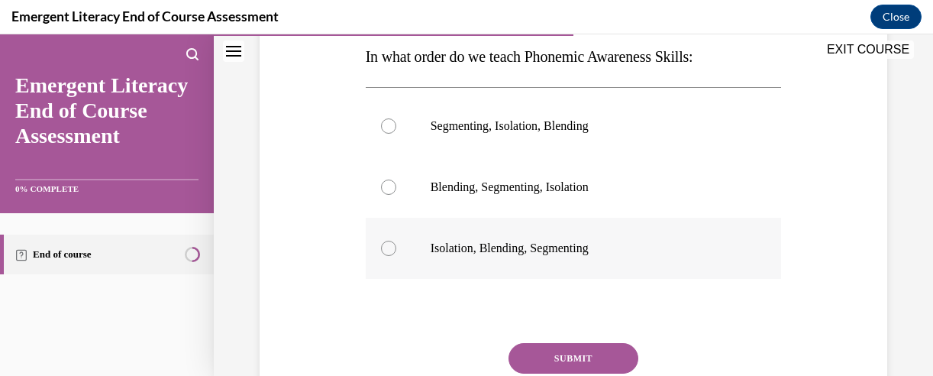
click at [440, 245] on p "Isolation, Blending, Segmenting" at bounding box center [587, 247] width 313 height 15
click at [396, 245] on input "Isolation, Blending, Segmenting" at bounding box center [388, 247] width 15 height 15
radio input "true"
click at [568, 353] on button "SUBMIT" at bounding box center [573, 358] width 130 height 31
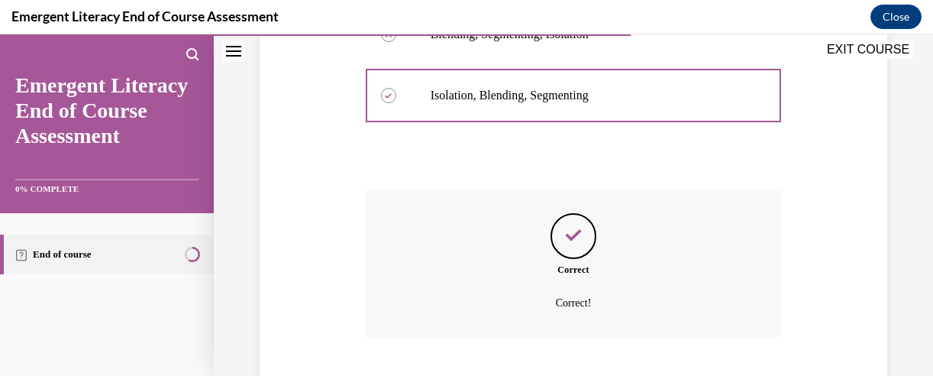
scroll to position [495, 0]
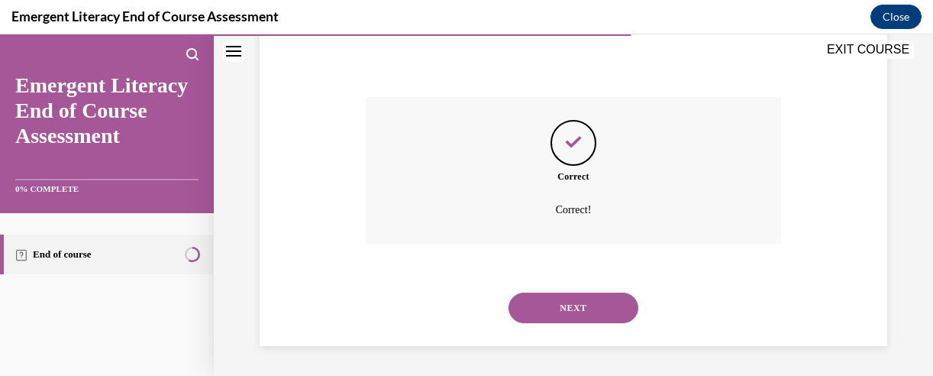
click at [541, 308] on button "NEXT" at bounding box center [573, 307] width 130 height 31
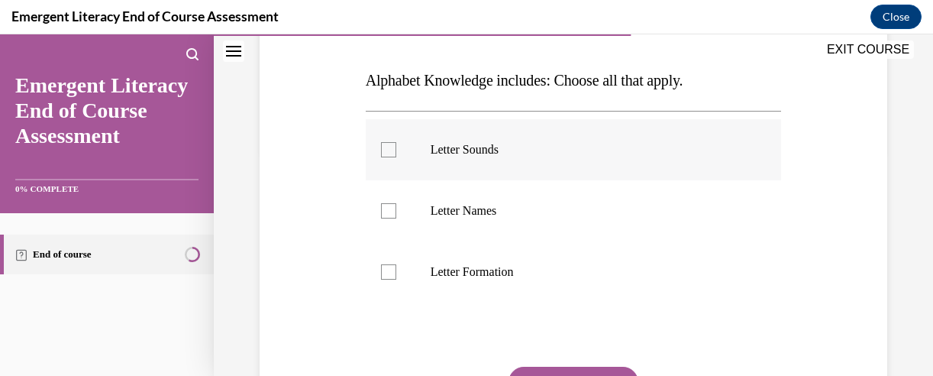
scroll to position [250, 0]
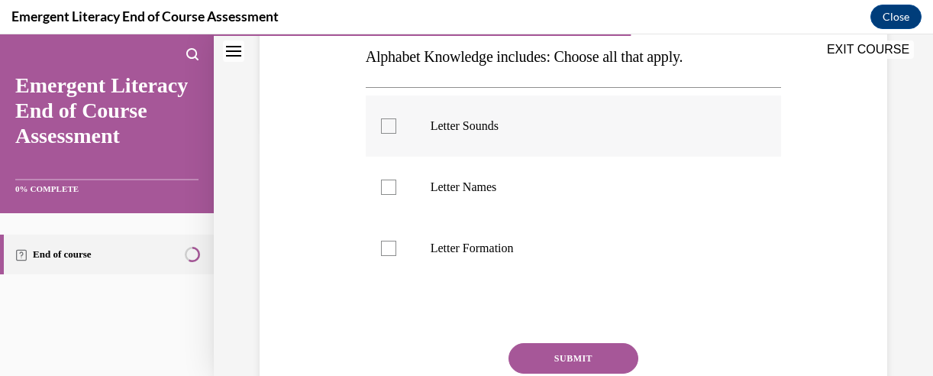
click at [389, 137] on label "Letter Sounds" at bounding box center [574, 125] width 416 height 61
click at [389, 134] on input "Letter Sounds" at bounding box center [388, 125] width 15 height 15
checkbox input "true"
click at [383, 184] on div at bounding box center [388, 186] width 15 height 15
click at [383, 184] on input "Letter Names" at bounding box center [388, 186] width 15 height 15
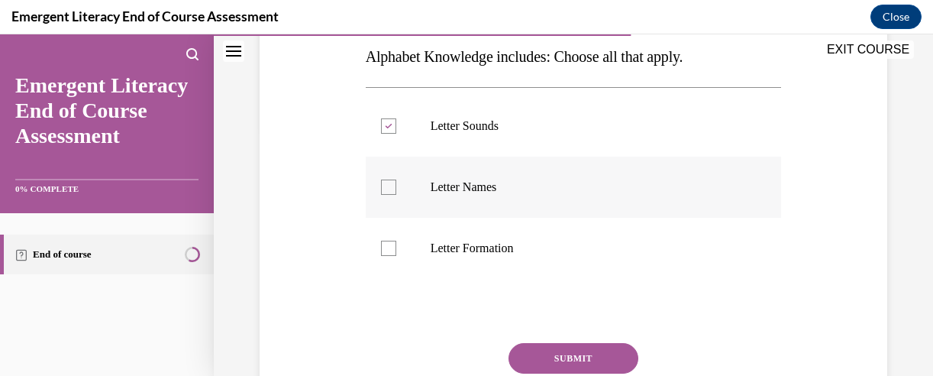
checkbox input "true"
click at [386, 244] on div at bounding box center [388, 247] width 15 height 15
click at [386, 244] on input "Letter Formation" at bounding box center [388, 247] width 15 height 15
checkbox input "true"
click at [548, 352] on button "SUBMIT" at bounding box center [573, 358] width 130 height 31
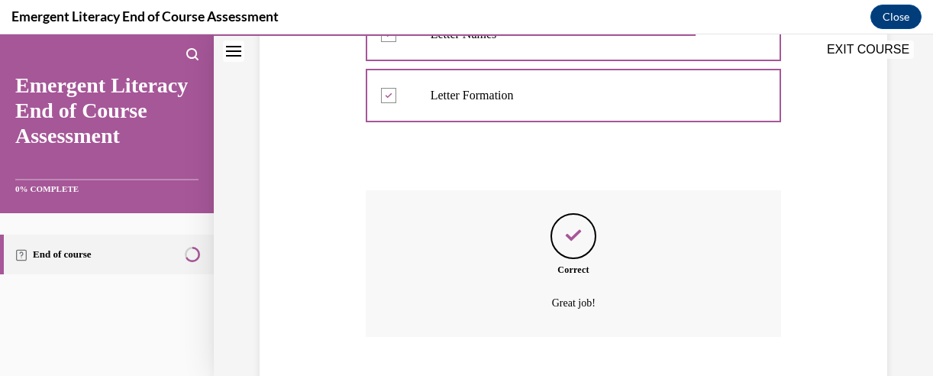
scroll to position [495, 0]
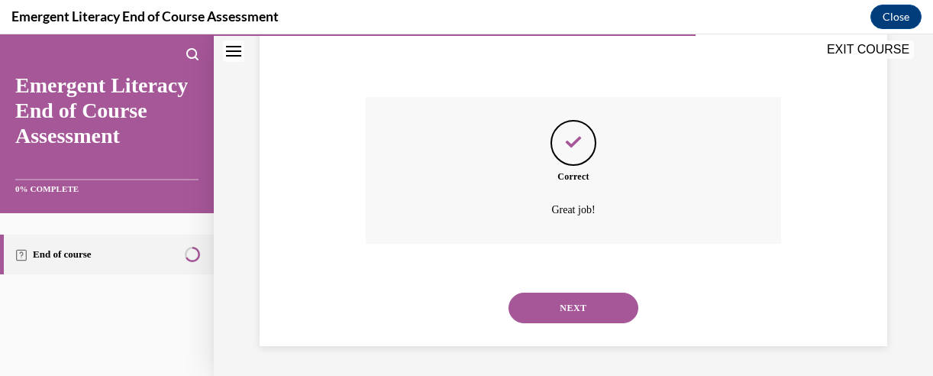
click at [559, 316] on button "NEXT" at bounding box center [573, 307] width 130 height 31
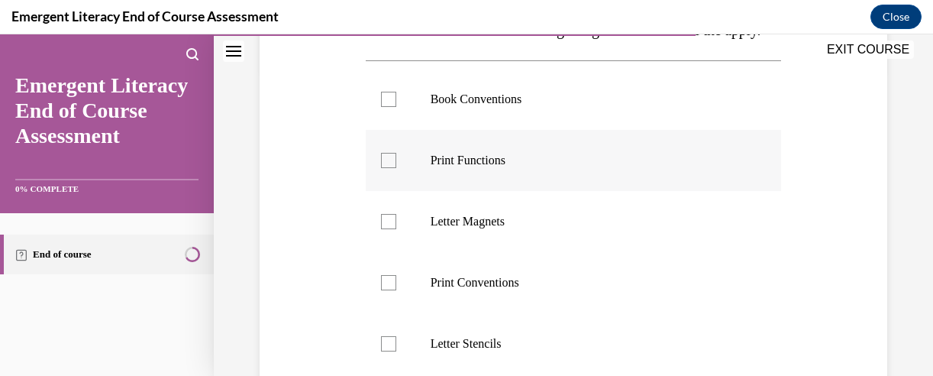
scroll to position [327, 0]
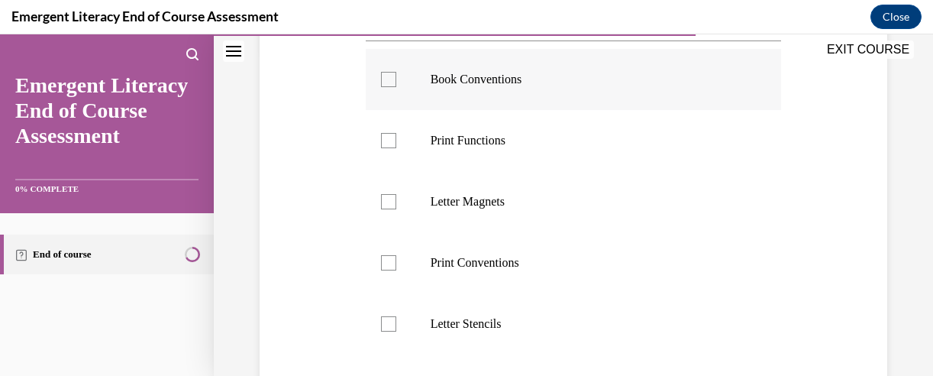
click at [429, 110] on label "Book Conventions" at bounding box center [574, 79] width 416 height 61
click at [396, 87] on input "Book Conventions" at bounding box center [388, 79] width 15 height 15
checkbox input "true"
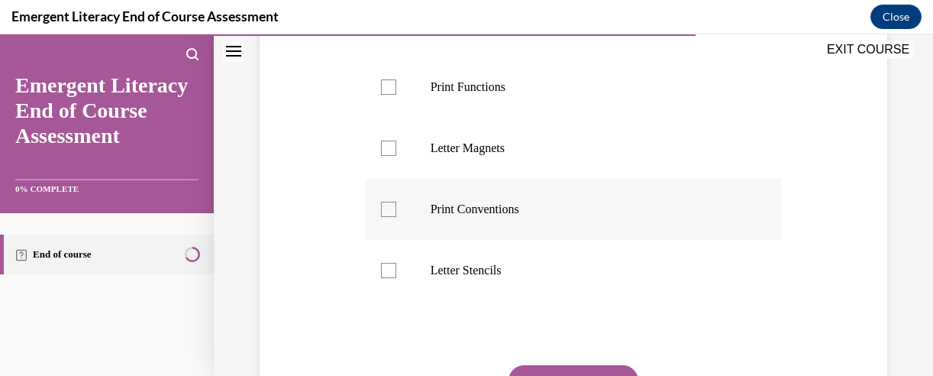
scroll to position [403, 0]
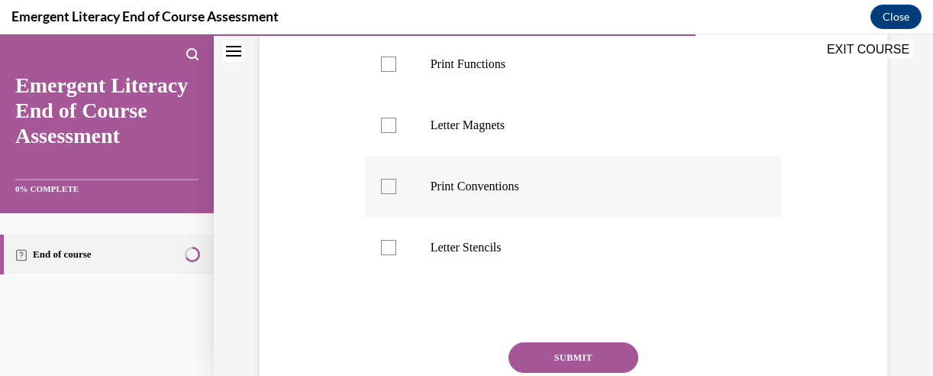
click at [495, 194] on p "Print Conventions" at bounding box center [587, 186] width 313 height 15
click at [396, 194] on input "Print Conventions" at bounding box center [388, 186] width 15 height 15
checkbox input "true"
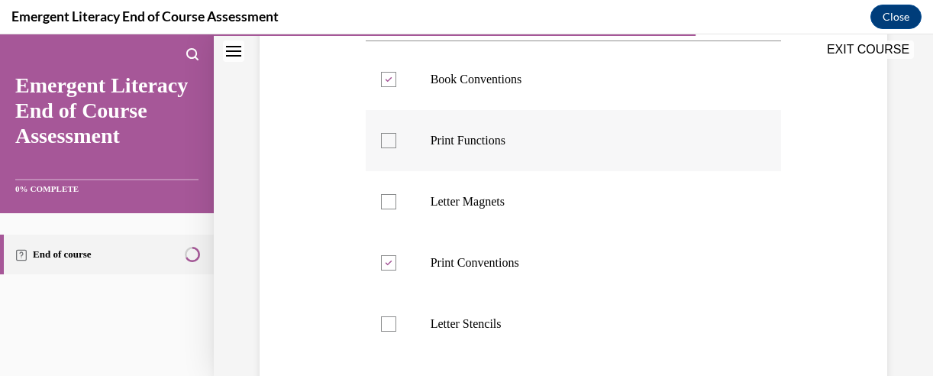
click at [489, 148] on p "Print Functions" at bounding box center [587, 140] width 313 height 15
click at [396, 148] on input "Print Functions" at bounding box center [388, 140] width 15 height 15
checkbox input "true"
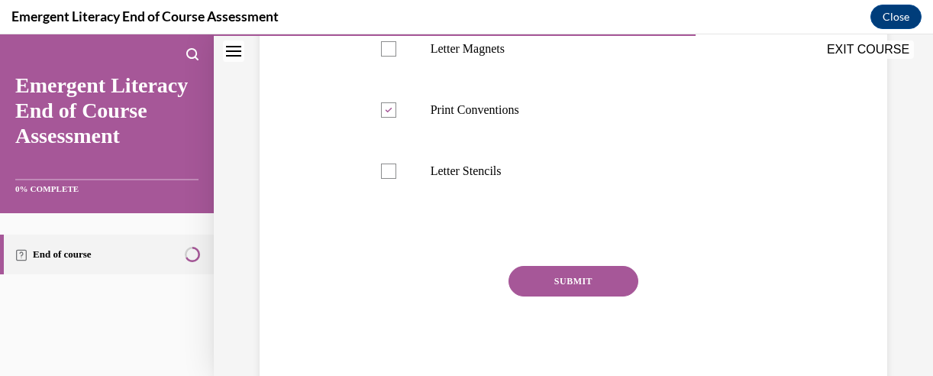
click at [570, 296] on button "SUBMIT" at bounding box center [573, 281] width 130 height 31
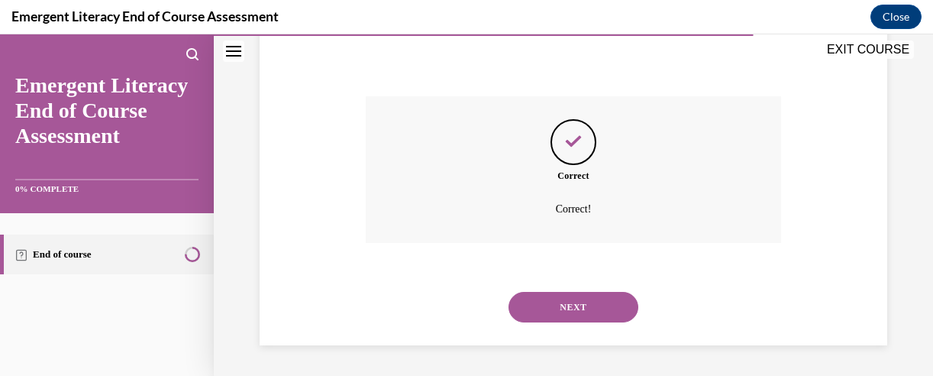
scroll to position [679, 0]
click at [557, 318] on button "NEXT" at bounding box center [573, 307] width 130 height 31
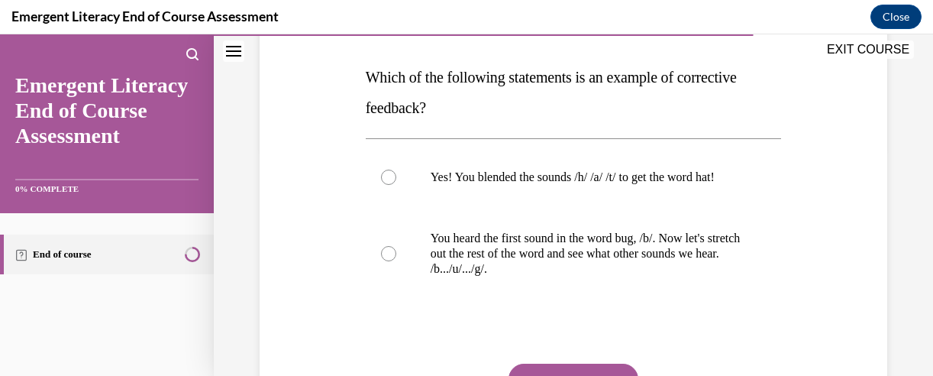
scroll to position [250, 0]
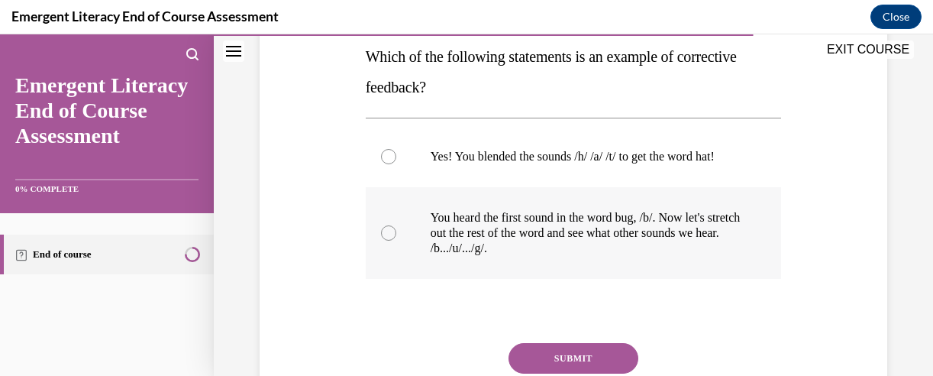
click at [466, 252] on p "You heard the first sound in the word bug, /b/. Now let's stretch out the rest …" at bounding box center [587, 233] width 313 height 46
click at [396, 240] on input "You heard the first sound in the word bug, /b/. Now let's stretch out the rest …" at bounding box center [388, 232] width 15 height 15
radio input "true"
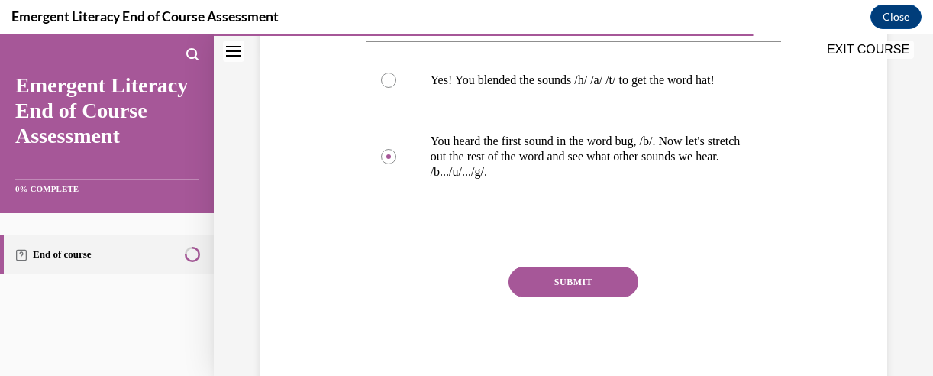
click at [576, 297] on button "SUBMIT" at bounding box center [573, 281] width 130 height 31
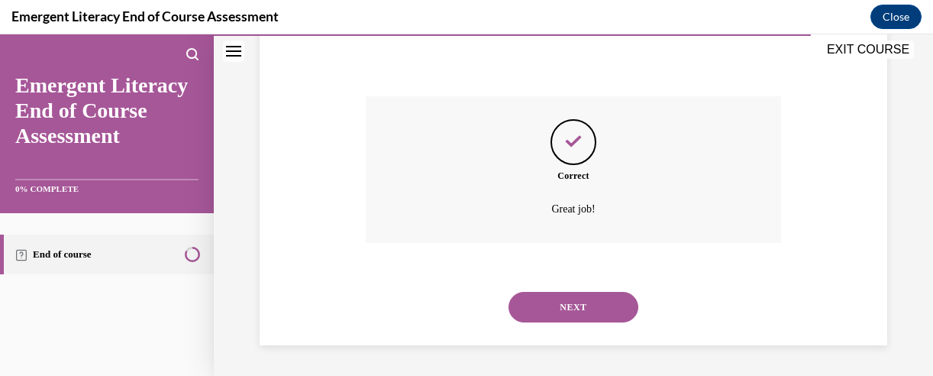
scroll to position [511, 0]
click at [576, 329] on div "NEXT" at bounding box center [574, 306] width 416 height 61
click at [573, 315] on button "NEXT" at bounding box center [573, 307] width 130 height 31
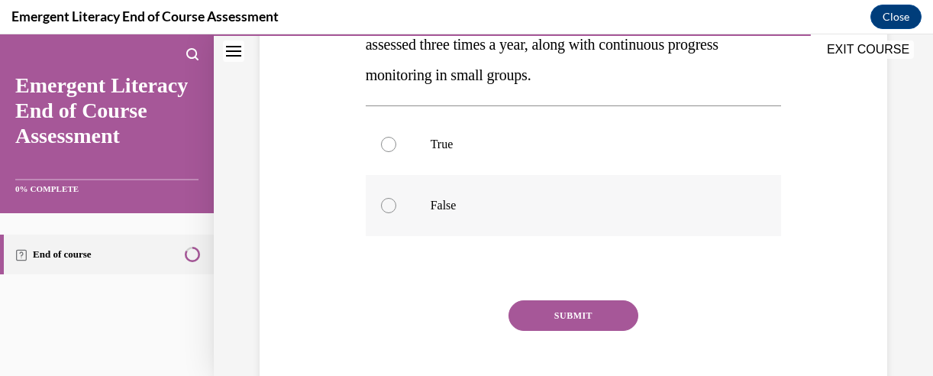
scroll to position [326, 0]
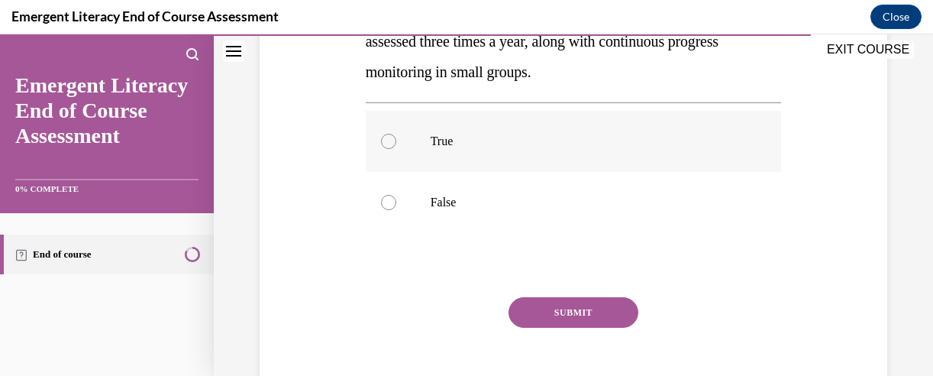
click at [429, 158] on label "True" at bounding box center [574, 141] width 416 height 61
click at [396, 149] on input "True" at bounding box center [388, 141] width 15 height 15
radio input "true"
click at [541, 311] on button "SUBMIT" at bounding box center [573, 312] width 130 height 31
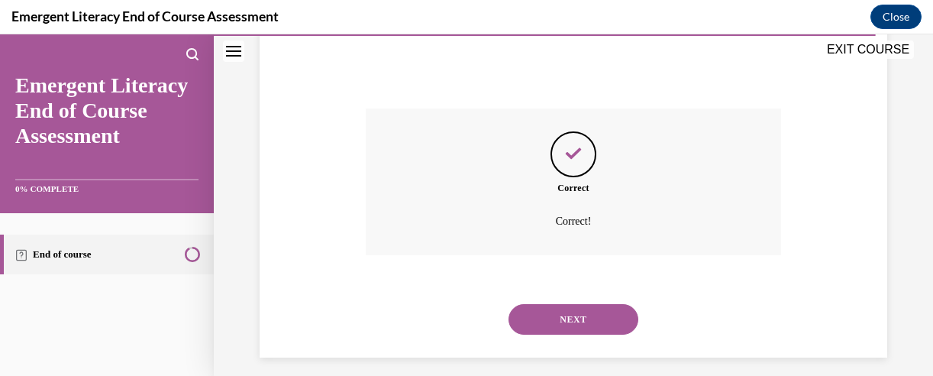
scroll to position [526, 0]
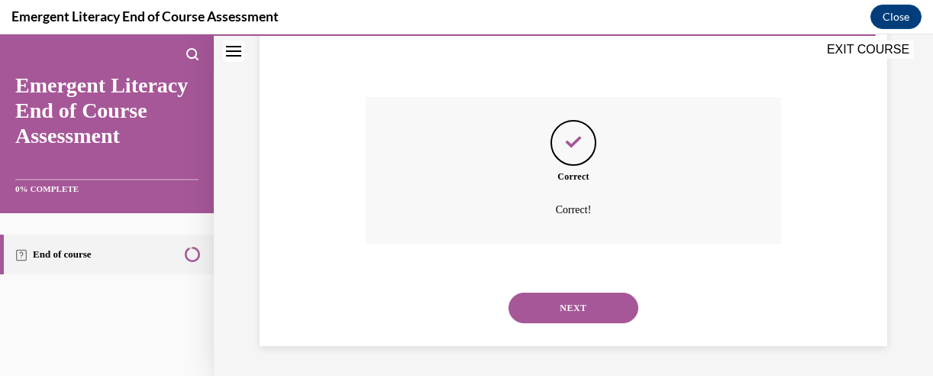
click at [590, 309] on button "NEXT" at bounding box center [573, 307] width 130 height 31
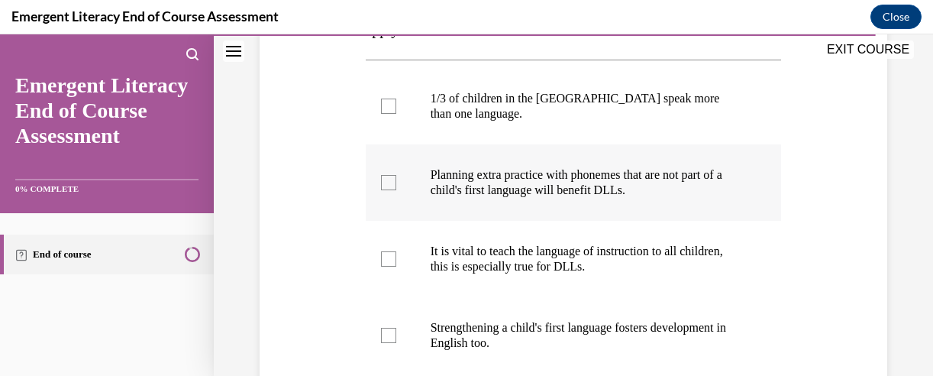
scroll to position [327, 0]
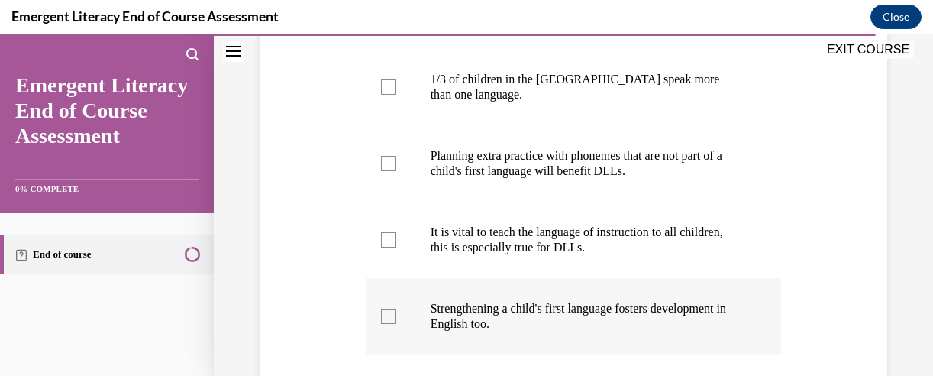
click at [391, 308] on div at bounding box center [388, 315] width 15 height 15
click at [391, 308] on input "Strengthening a child's first language fosters development in English too." at bounding box center [388, 315] width 15 height 15
checkbox input "true"
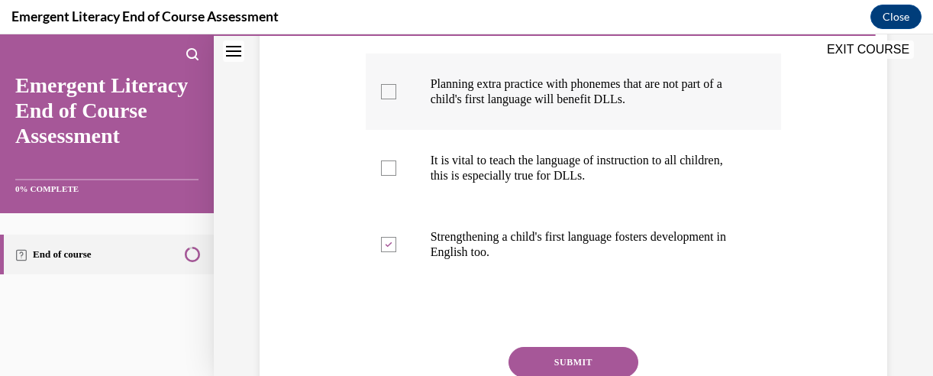
scroll to position [250, 0]
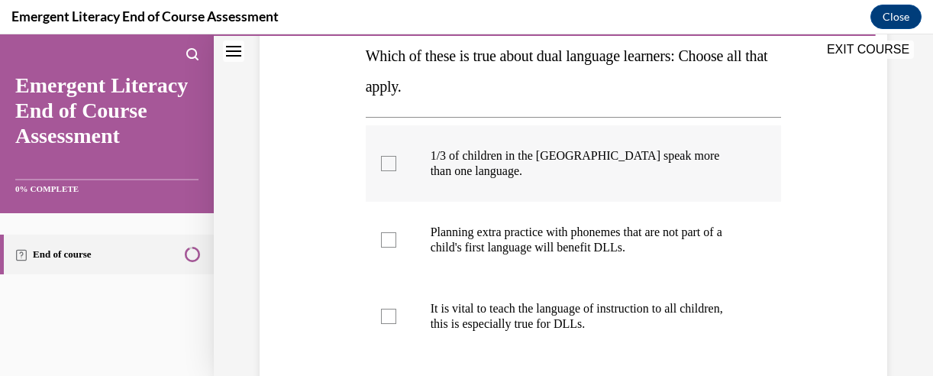
click at [395, 162] on label "1/3 of children in the US speak more than one language." at bounding box center [574, 163] width 416 height 76
click at [395, 162] on input "1/3 of children in the US speak more than one language." at bounding box center [388, 163] width 15 height 15
checkbox input "true"
click at [381, 232] on div at bounding box center [388, 239] width 15 height 15
click at [381, 232] on input "Planning extra practice with phonemes that are not part of a child's first lang…" at bounding box center [388, 239] width 15 height 15
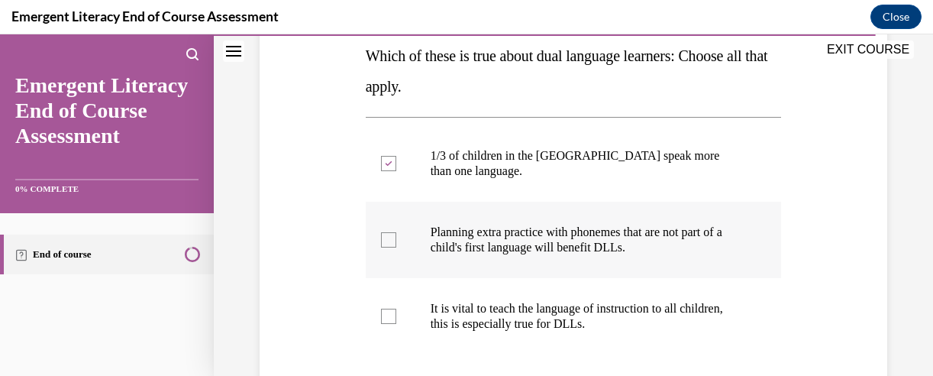
checkbox input "true"
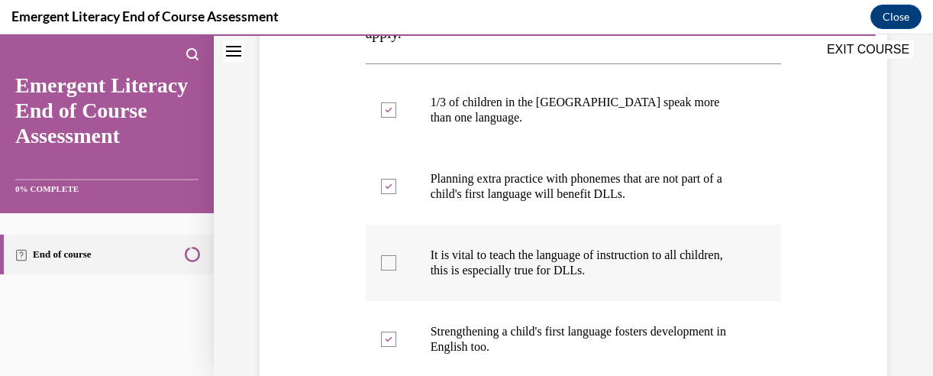
scroll to position [327, 0]
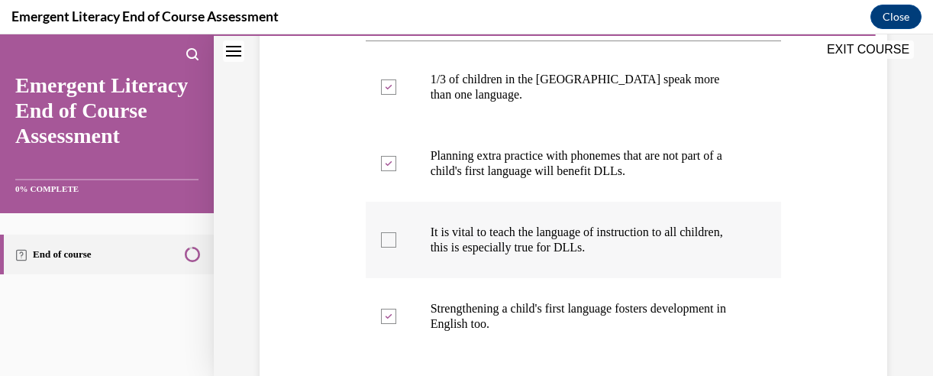
click at [386, 232] on div at bounding box center [388, 239] width 15 height 15
click at [386, 232] on input "It is vital to teach the language of instruction to all children, this is espec…" at bounding box center [388, 239] width 15 height 15
checkbox input "true"
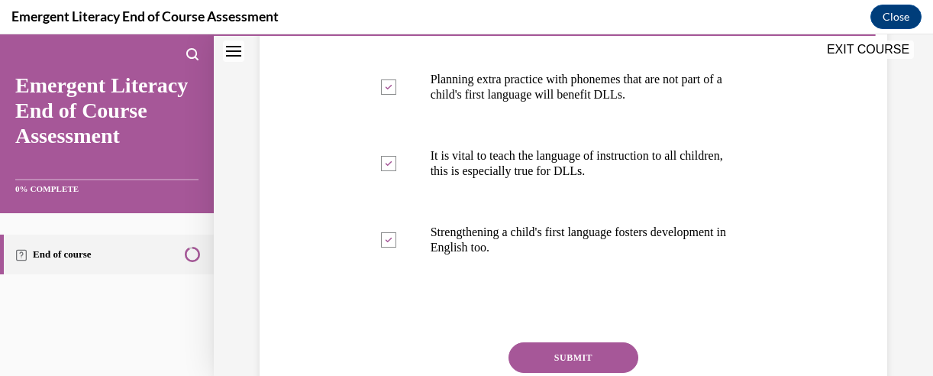
click at [562, 342] on button "SUBMIT" at bounding box center [573, 357] width 130 height 31
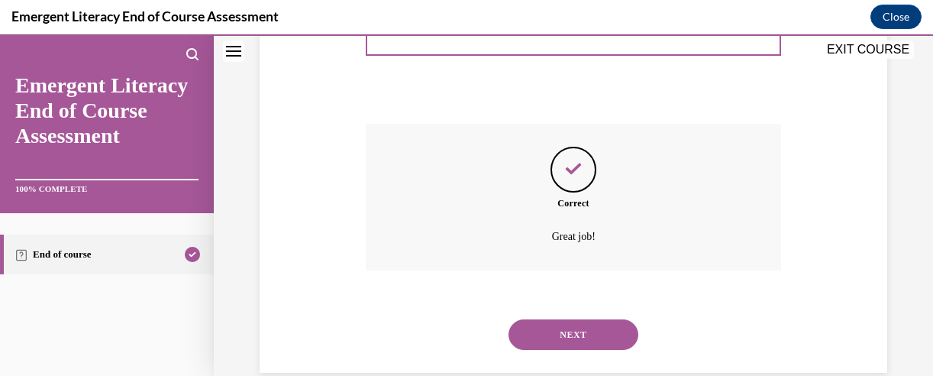
scroll to position [633, 0]
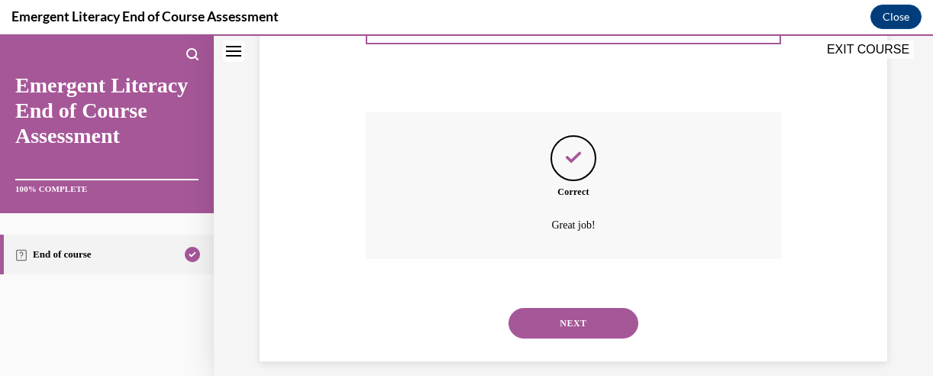
click at [580, 311] on button "NEXT" at bounding box center [573, 323] width 130 height 31
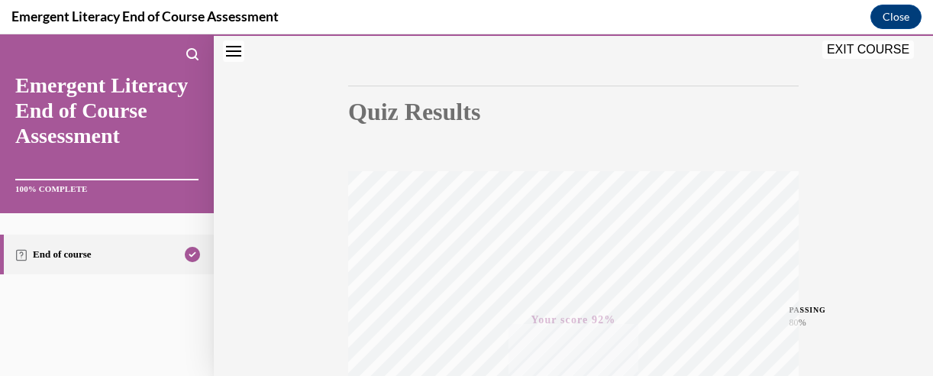
scroll to position [305, 0]
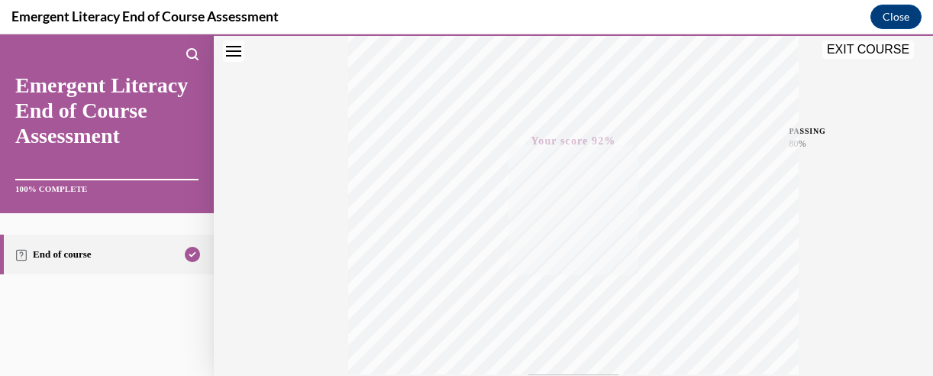
click at [861, 51] on button "EXIT COURSE" at bounding box center [868, 49] width 92 height 18
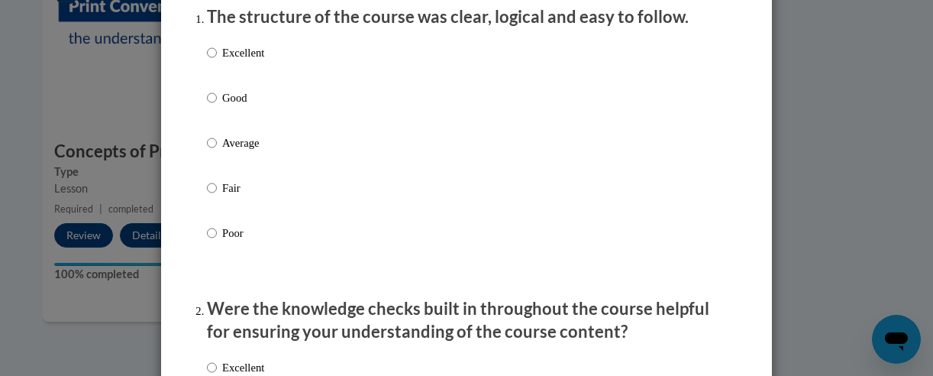
scroll to position [229, 0]
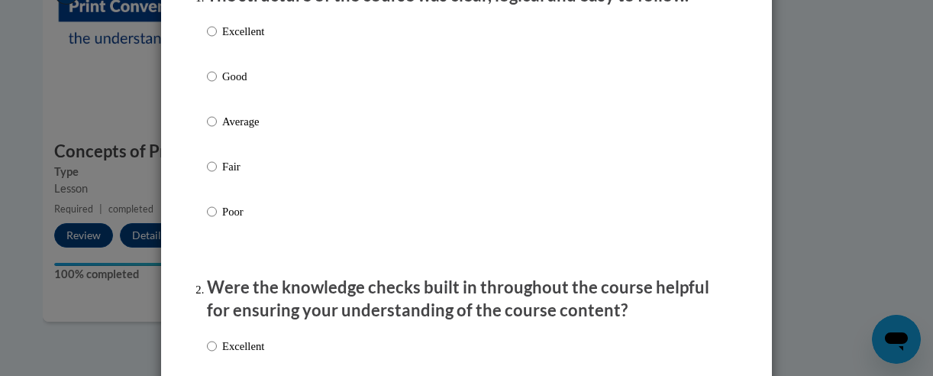
click at [231, 40] on p "Excellent" at bounding box center [243, 31] width 42 height 17
click at [217, 40] on input "Excellent" at bounding box center [212, 31] width 10 height 17
radio input "true"
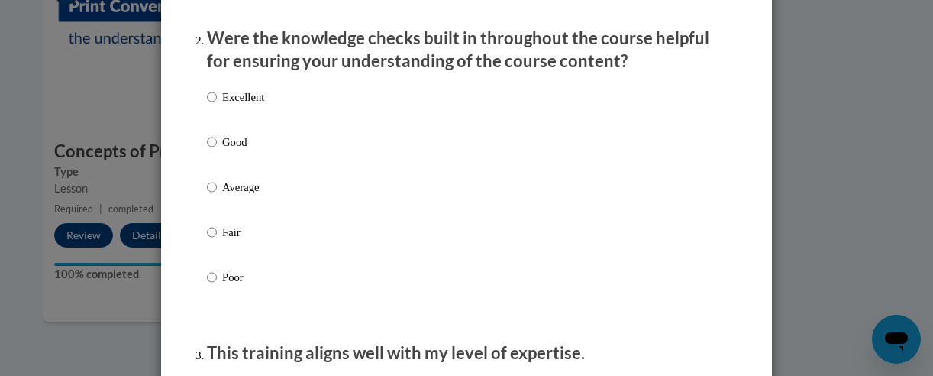
scroll to position [458, 0]
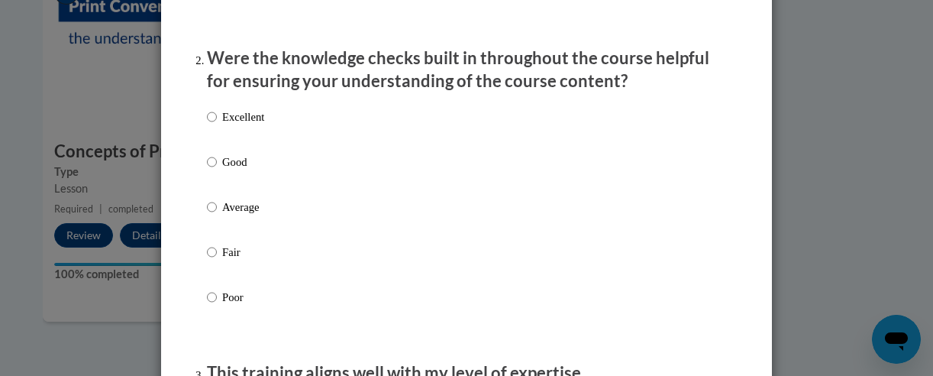
click at [224, 170] on p "Good" at bounding box center [243, 161] width 42 height 17
click at [217, 170] on input "Good" at bounding box center [212, 161] width 10 height 17
radio input "true"
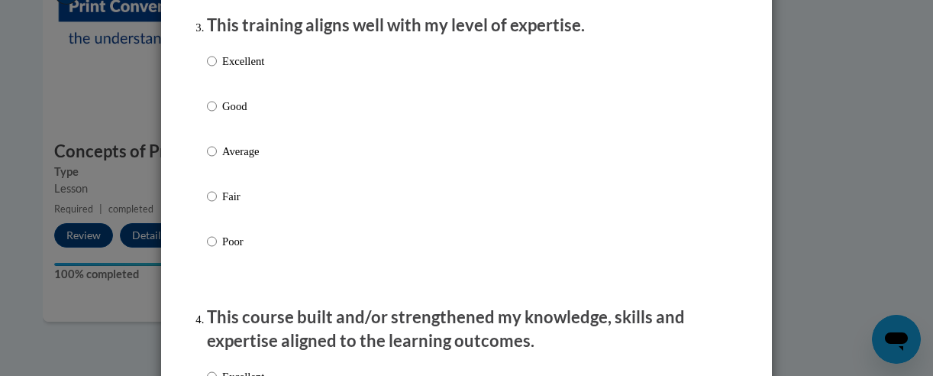
scroll to position [840, 0]
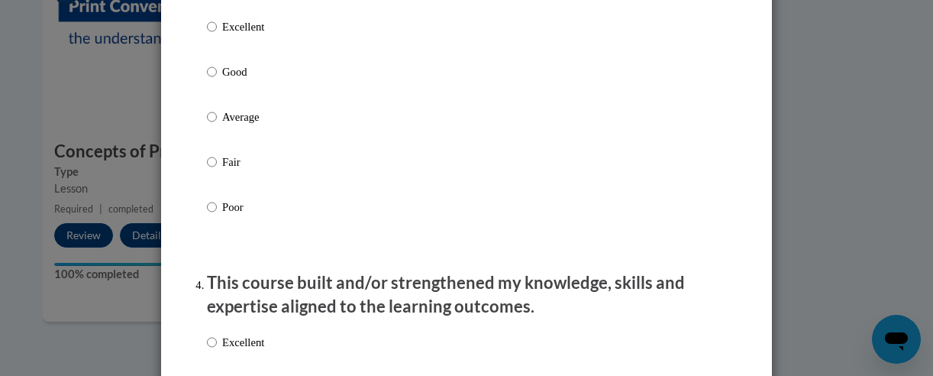
click at [227, 80] on p "Good" at bounding box center [243, 71] width 42 height 17
click at [217, 80] on input "Good" at bounding box center [212, 71] width 10 height 17
radio input "true"
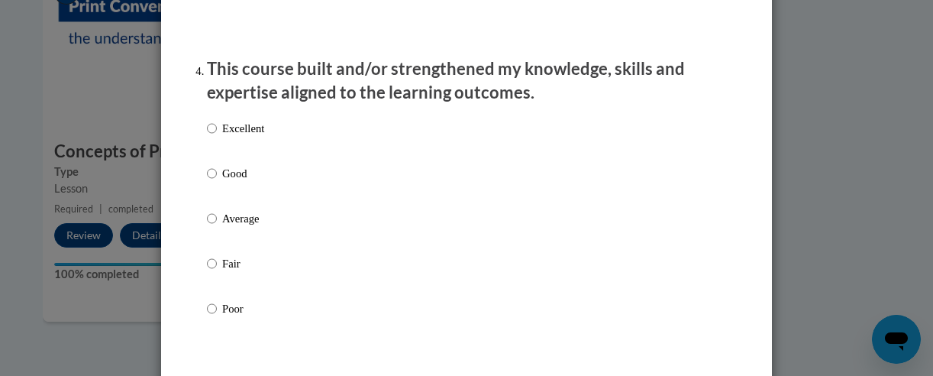
scroll to position [1069, 0]
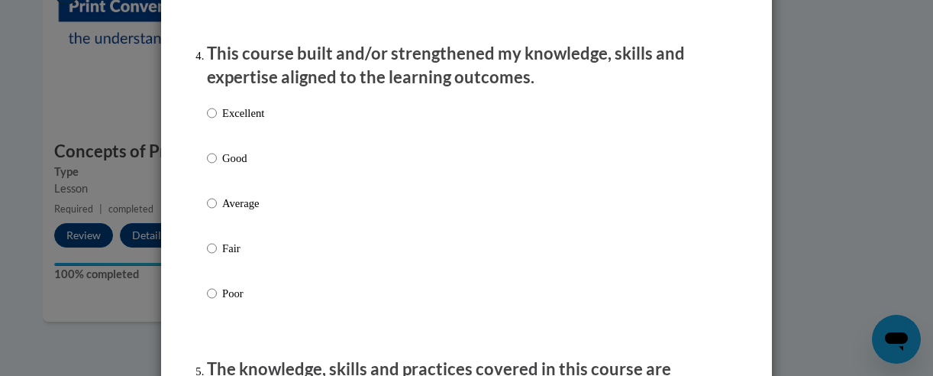
click at [240, 166] on p "Good" at bounding box center [243, 158] width 42 height 17
click at [217, 166] on input "Good" at bounding box center [212, 158] width 10 height 17
radio input "true"
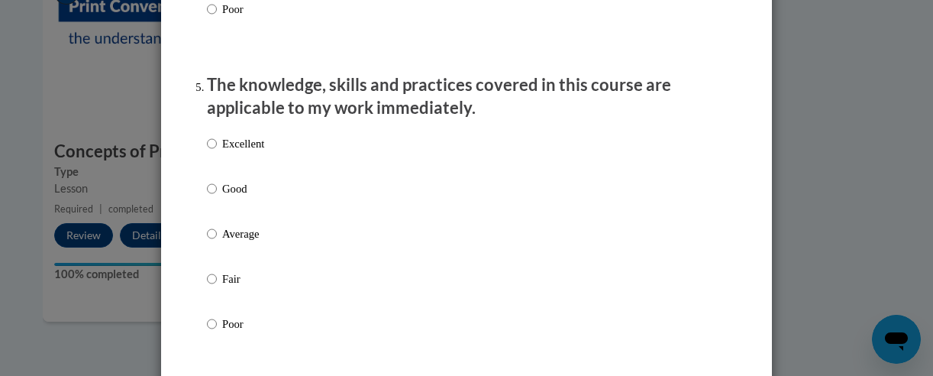
scroll to position [1374, 0]
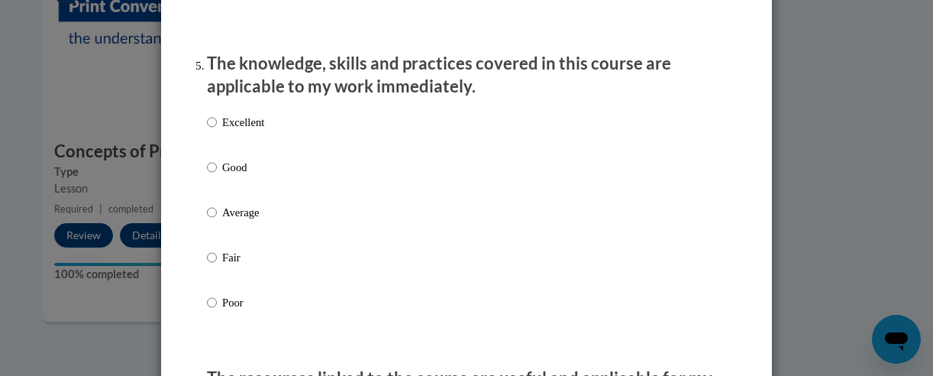
click at [252, 131] on p "Excellent" at bounding box center [243, 122] width 42 height 17
click at [217, 131] on input "Excellent" at bounding box center [212, 122] width 10 height 17
radio input "true"
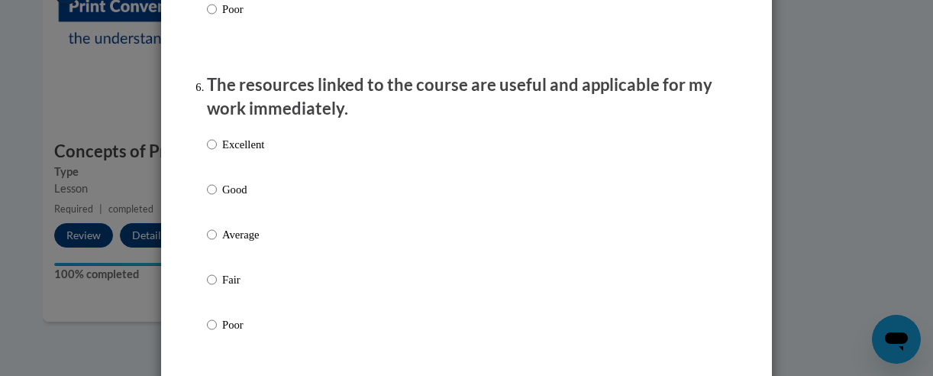
scroll to position [1756, 0]
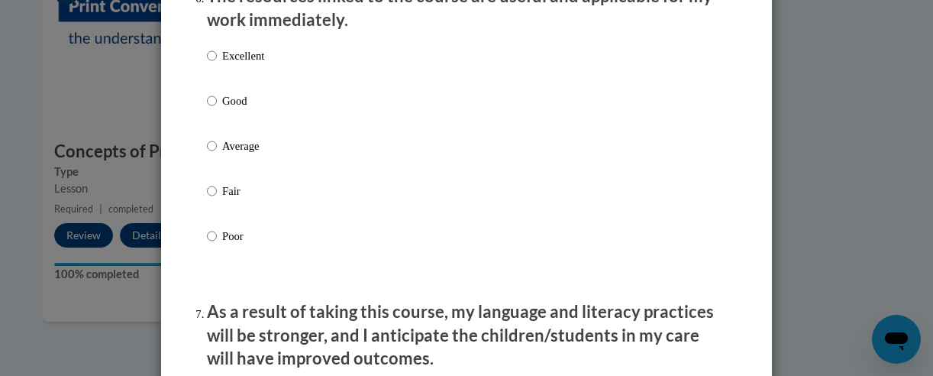
click at [235, 64] on p "Excellent" at bounding box center [243, 55] width 42 height 17
click at [217, 64] on input "Excellent" at bounding box center [212, 55] width 10 height 17
radio input "true"
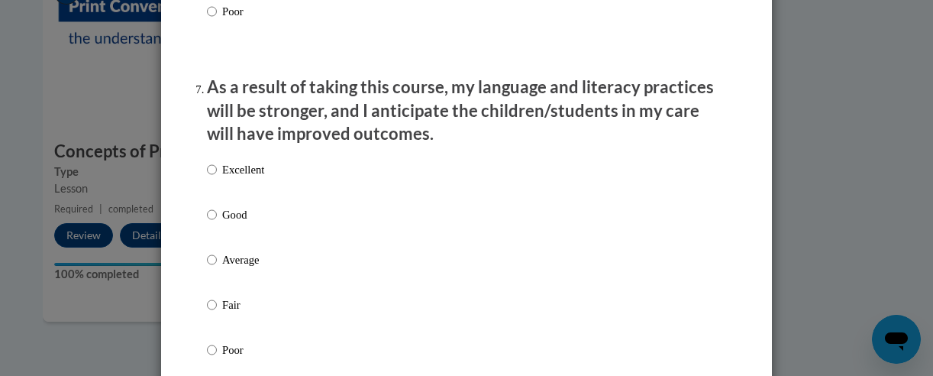
scroll to position [2061, 0]
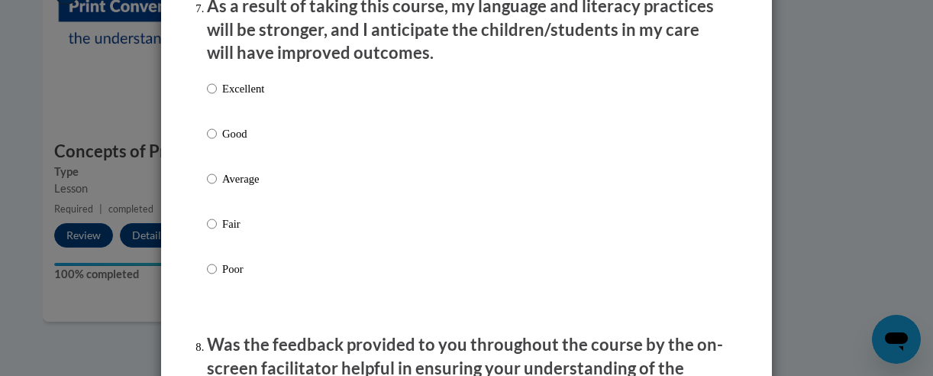
click at [235, 142] on p "Good" at bounding box center [243, 133] width 42 height 17
click at [217, 142] on input "Good" at bounding box center [212, 133] width 10 height 17
radio input "true"
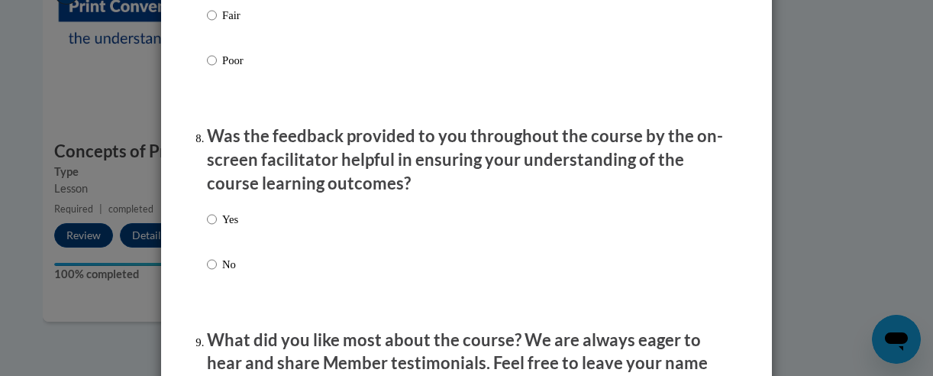
scroll to position [2290, 0]
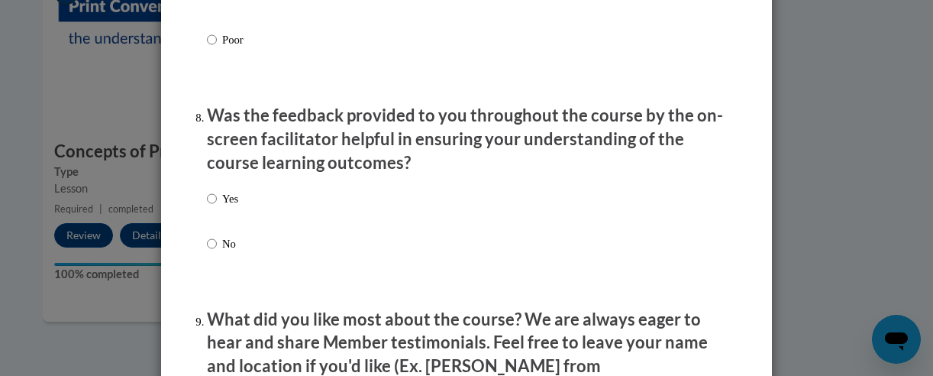
click at [226, 207] on p "Yes" at bounding box center [230, 198] width 16 height 17
click at [217, 207] on input "Yes" at bounding box center [212, 198] width 10 height 17
radio input "true"
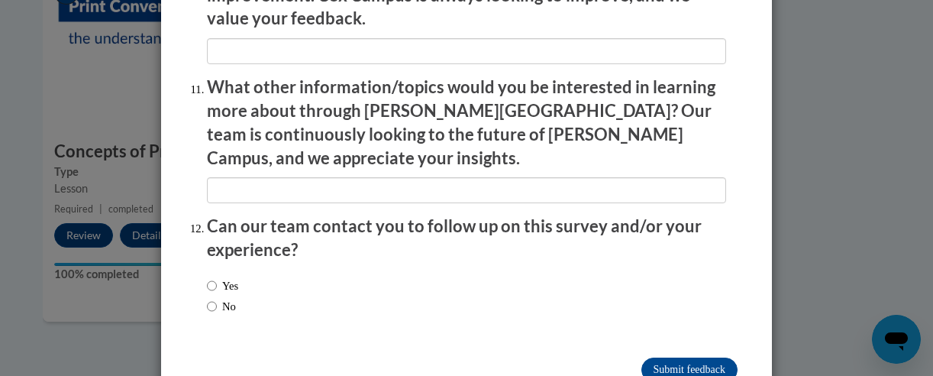
scroll to position [2799, 0]
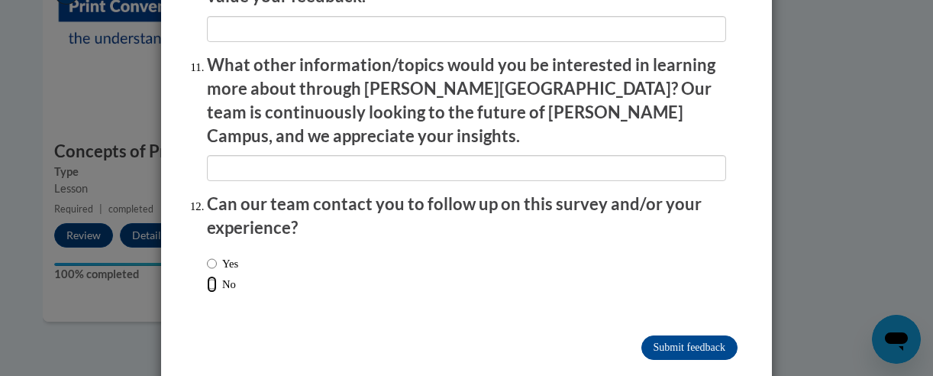
click at [207, 276] on input "No" at bounding box center [212, 284] width 10 height 17
radio input "true"
click at [681, 335] on input "Submit feedback" at bounding box center [689, 347] width 96 height 24
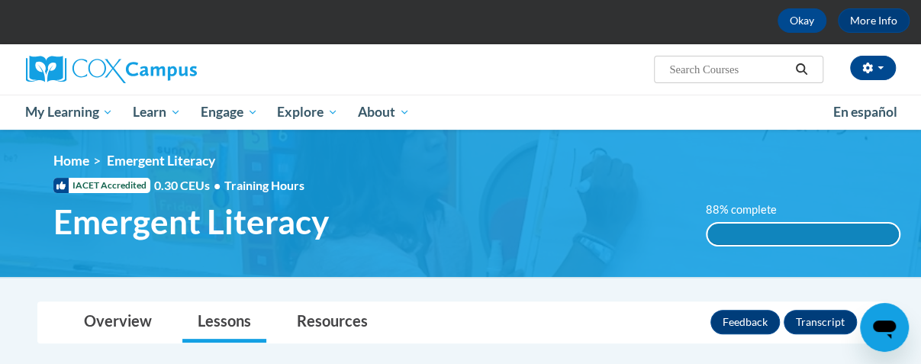
scroll to position [40, 0]
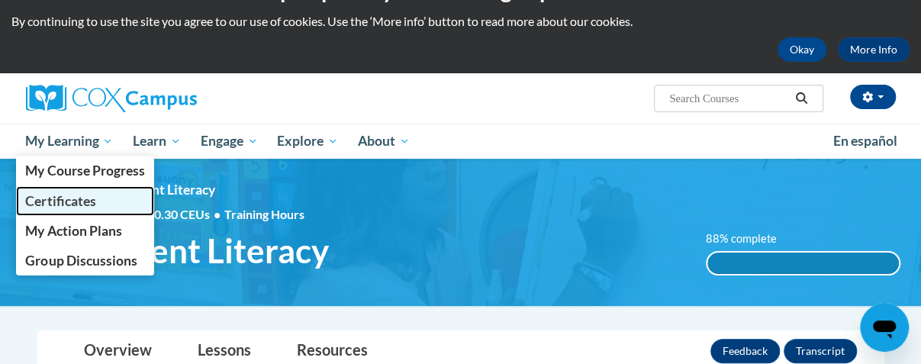
click at [59, 205] on span "Certificates" at bounding box center [60, 201] width 70 height 16
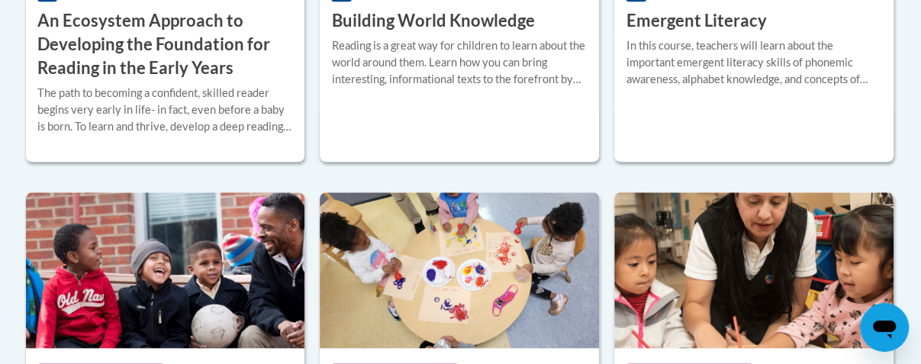
scroll to position [611, 0]
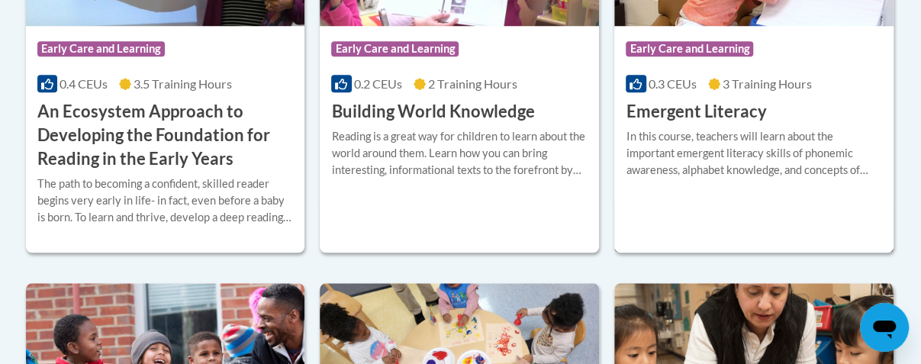
click at [707, 121] on h3 "Emergent Literacy" at bounding box center [696, 112] width 140 height 24
